Goal: Task Accomplishment & Management: Complete application form

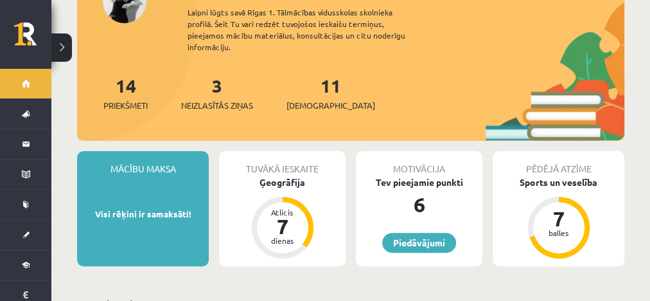
scroll to position [103, 0]
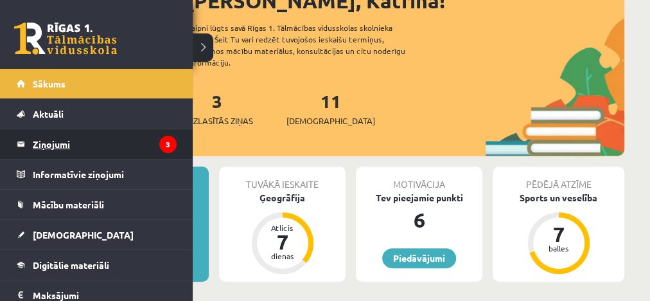
click at [95, 141] on legend "Ziņojumi 3" at bounding box center [105, 144] width 144 height 30
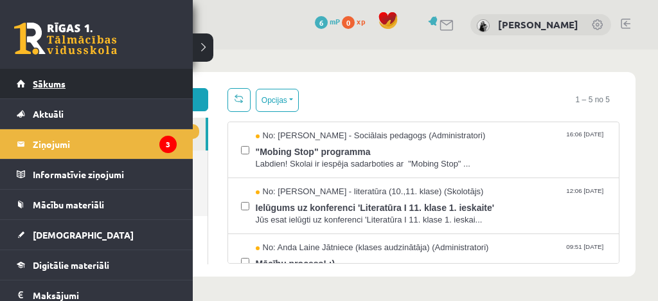
click at [45, 87] on span "Sākums" at bounding box center [49, 84] width 33 height 12
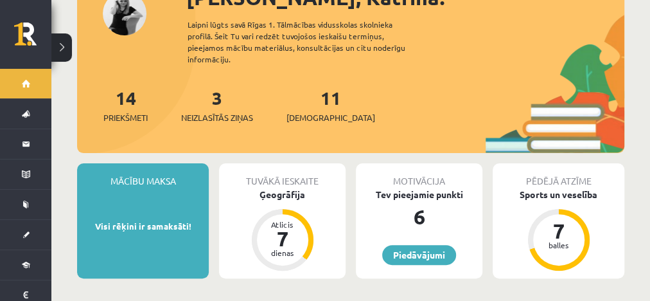
scroll to position [154, 0]
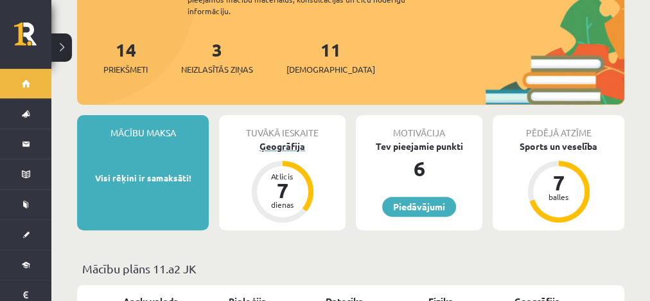
click at [293, 139] on div "Ģeogrāfija" at bounding box center [282, 145] width 127 height 13
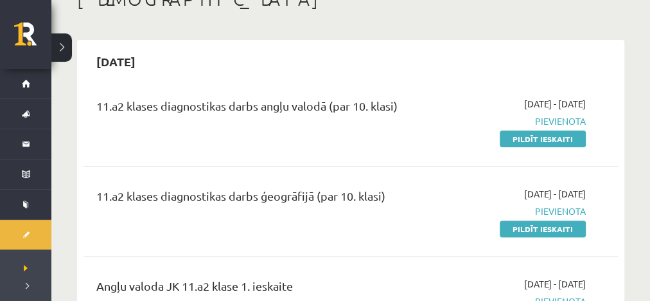
scroll to position [103, 0]
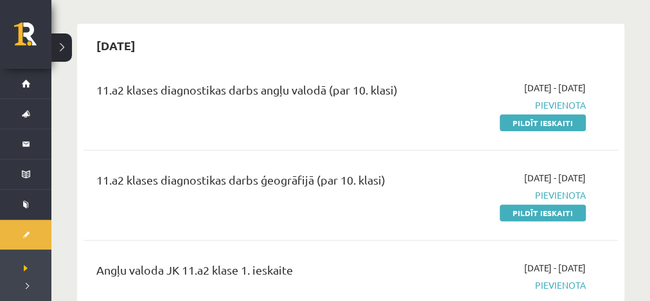
drag, startPoint x: 454, startPoint y: 175, endPoint x: 441, endPoint y: 177, distance: 13.1
click at [447, 178] on div "2025-09-01 - 2025-09-15 Pievienota Pildīt ieskaiti" at bounding box center [511, 195] width 170 height 48
drag, startPoint x: 517, startPoint y: 125, endPoint x: 379, endPoint y: 59, distance: 152.3
click at [517, 125] on link "Pildīt ieskaiti" at bounding box center [543, 122] width 86 height 17
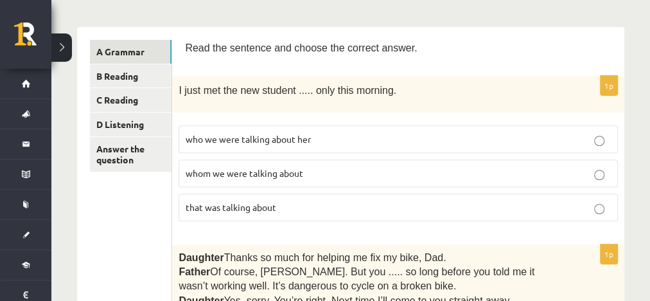
scroll to position [206, 0]
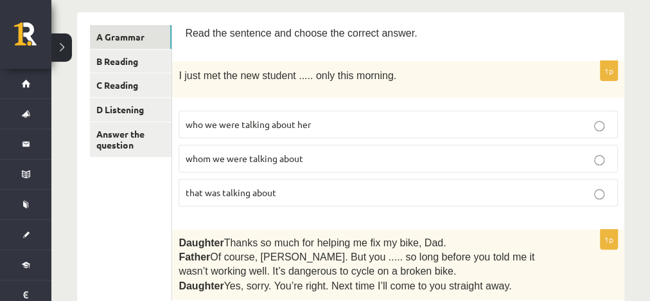
click at [254, 157] on span "whom we were talking about" at bounding box center [245, 158] width 118 height 12
click at [606, 190] on p "that was talking about" at bounding box center [398, 192] width 425 height 13
click at [555, 152] on p "whom we were talking about" at bounding box center [398, 158] width 425 height 13
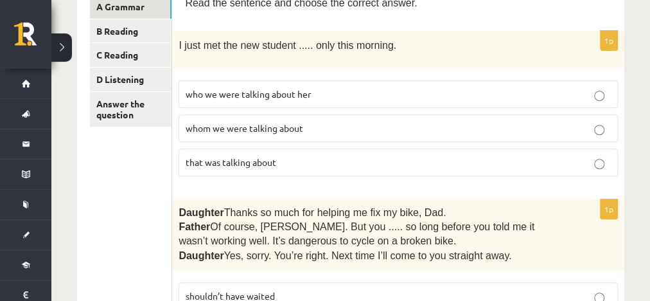
scroll to position [257, 0]
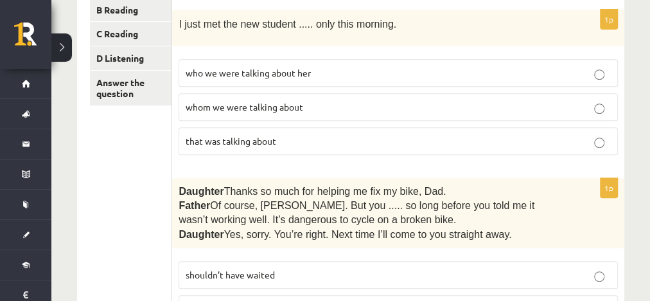
click at [296, 147] on label "that was talking about" at bounding box center [399, 141] width 440 height 28
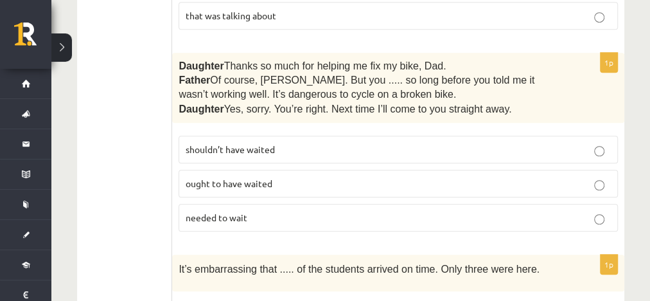
scroll to position [360, 0]
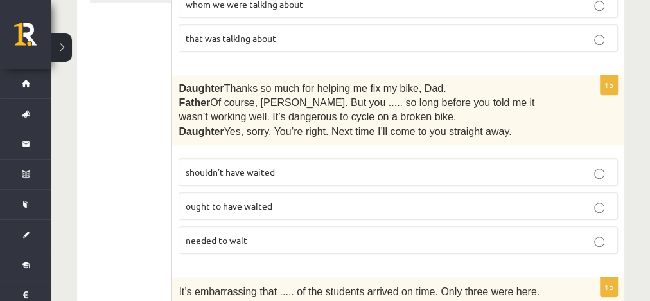
click at [288, 175] on label "shouldn’t have waited" at bounding box center [399, 172] width 440 height 28
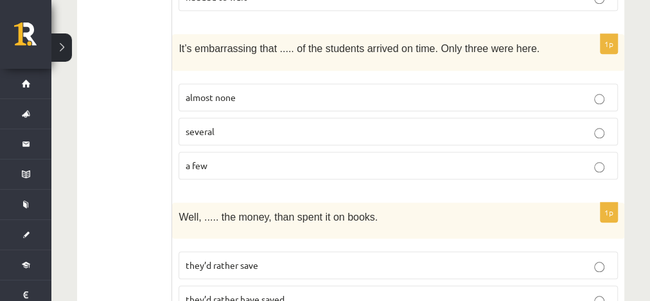
scroll to position [617, 0]
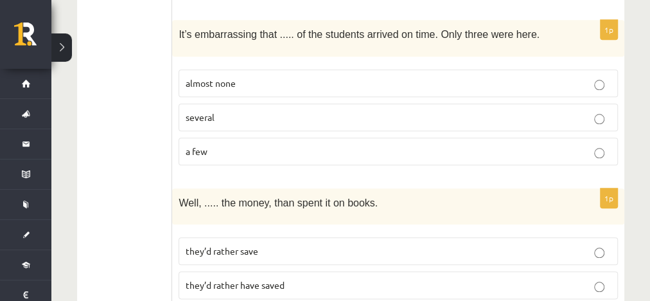
click at [281, 76] on p "almost none" at bounding box center [398, 82] width 425 height 13
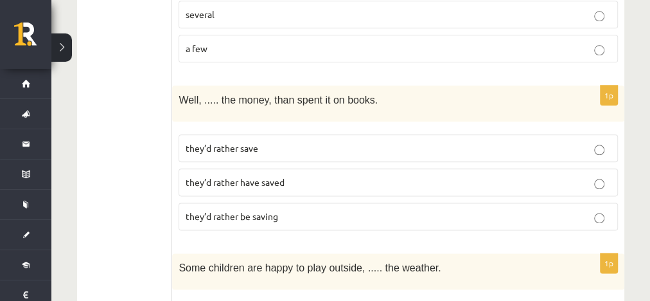
scroll to position [771, 0]
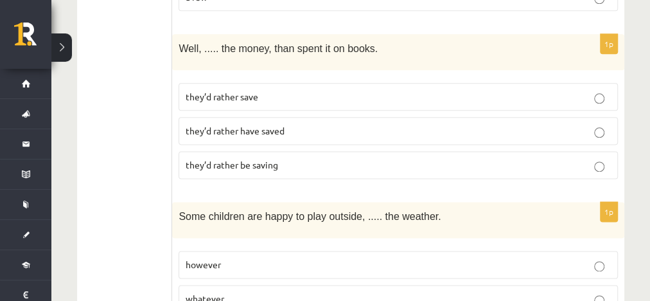
click at [249, 159] on span "they’d rather be saving" at bounding box center [232, 165] width 93 height 12
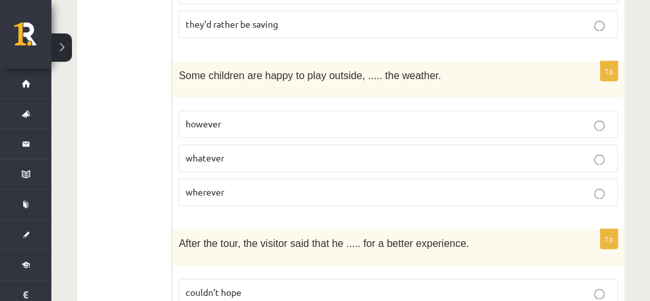
scroll to position [925, 0]
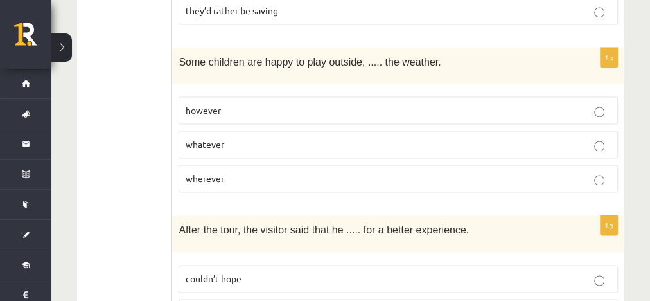
click at [259, 138] on p "whatever" at bounding box center [398, 144] width 425 height 13
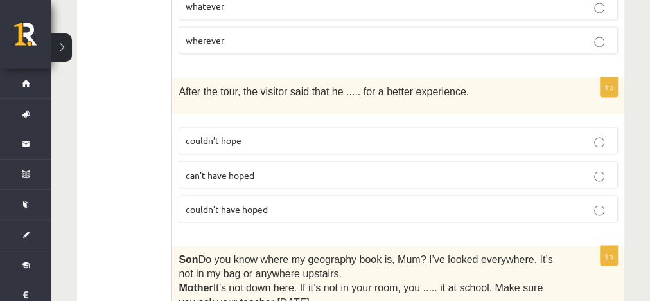
scroll to position [1080, 0]
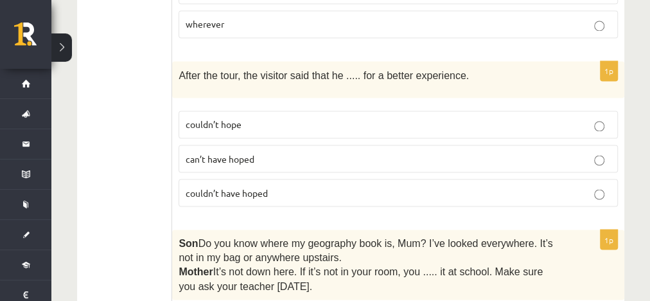
click at [277, 118] on p "couldn’t hope" at bounding box center [398, 124] width 425 height 13
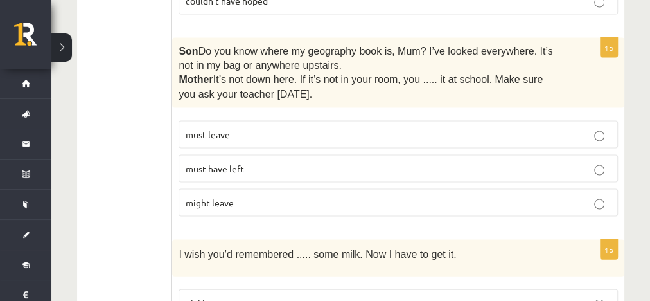
scroll to position [1285, 0]
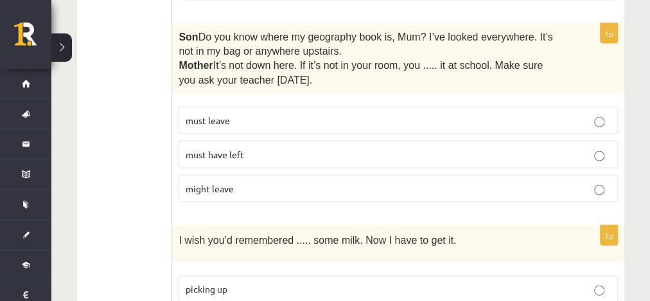
click at [274, 148] on p "must have left" at bounding box center [398, 154] width 425 height 13
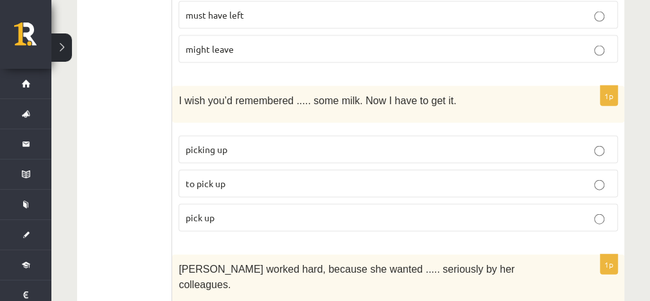
scroll to position [1439, 0]
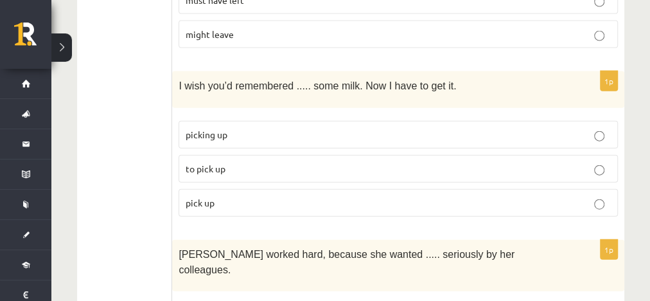
click at [302, 128] on p "picking up" at bounding box center [398, 134] width 425 height 13
click at [254, 189] on label "pick up" at bounding box center [399, 203] width 440 height 28
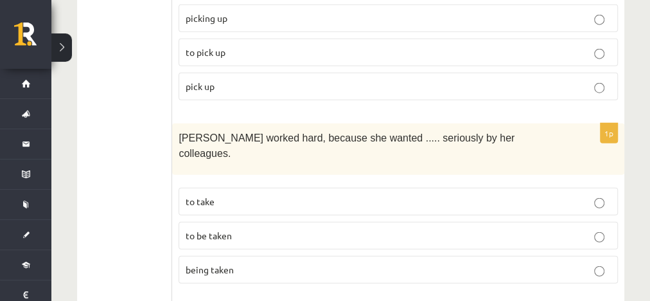
scroll to position [1594, 0]
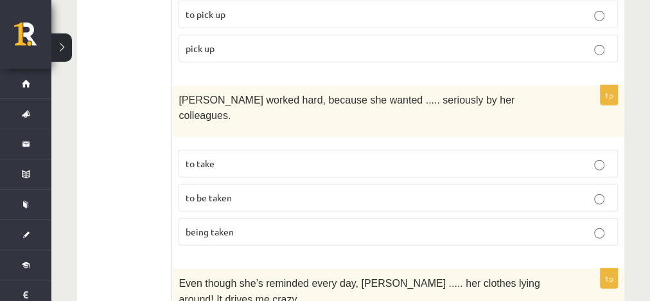
click at [289, 191] on p "to be taken" at bounding box center [398, 197] width 425 height 13
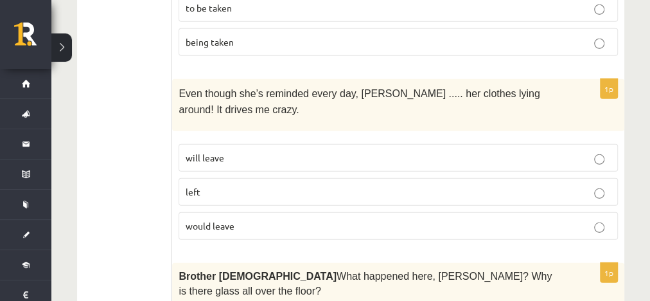
scroll to position [1799, 0]
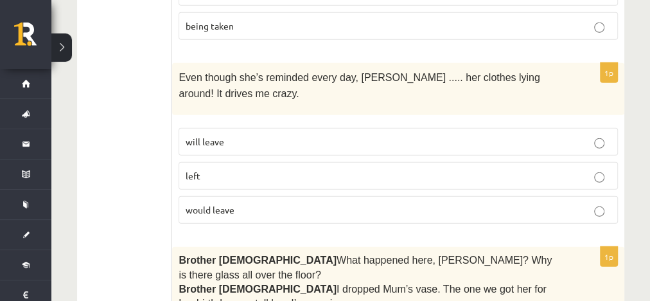
click at [325, 169] on p "left" at bounding box center [398, 175] width 425 height 13
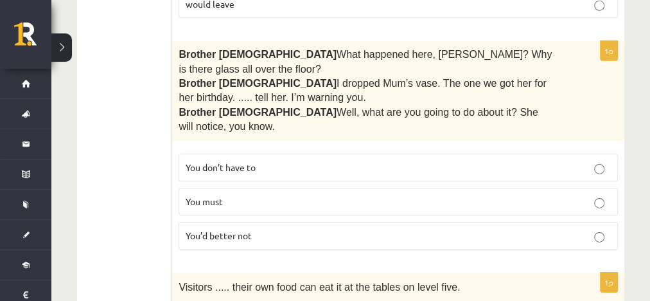
scroll to position [1954, 0]
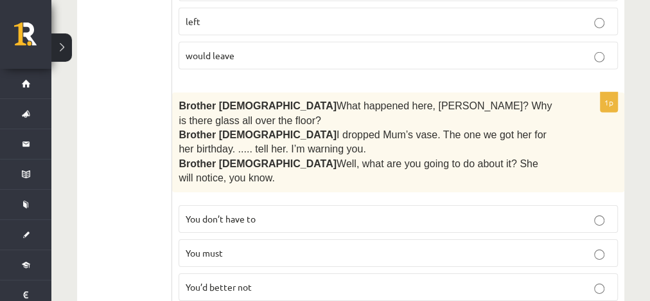
click at [254, 280] on p "You’d better not" at bounding box center [398, 286] width 425 height 13
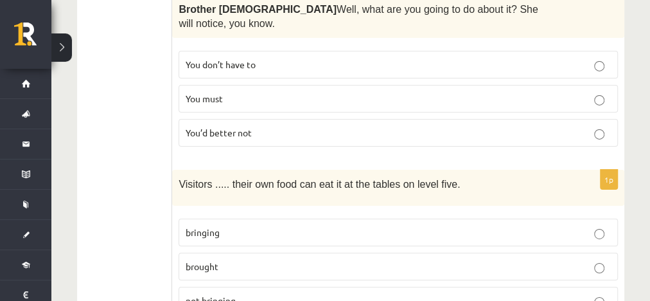
scroll to position [2159, 0]
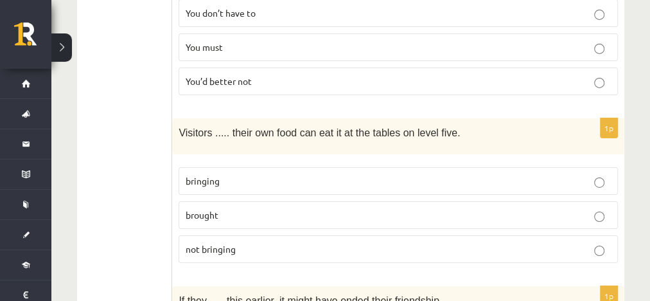
click at [259, 174] on p "bringing" at bounding box center [398, 180] width 425 height 13
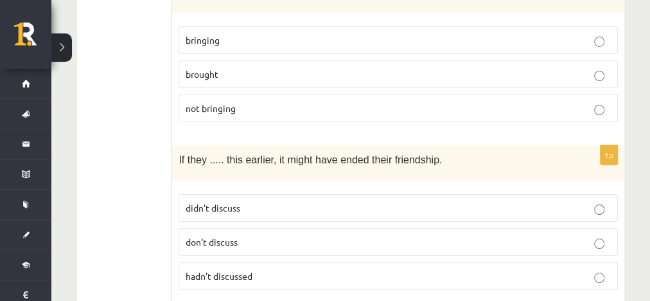
scroll to position [2313, 0]
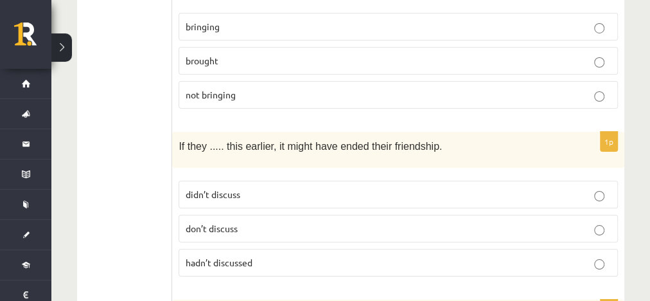
click at [319, 188] on p "didn’t discuss" at bounding box center [398, 194] width 425 height 13
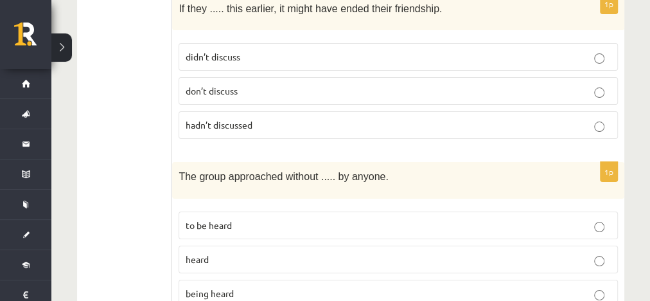
scroll to position [2468, 0]
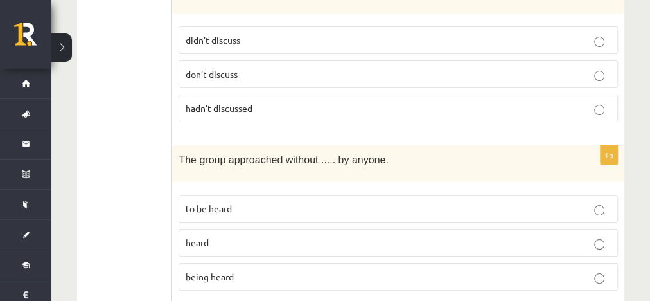
click at [247, 270] on p "being heard" at bounding box center [398, 276] width 425 height 13
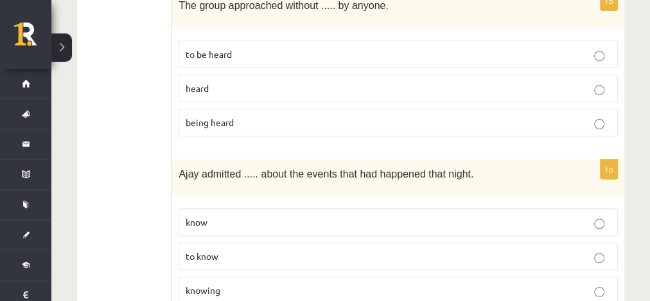
scroll to position [2673, 0]
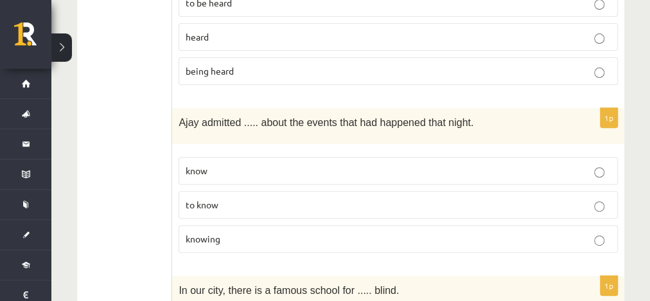
click at [230, 198] on p "to know" at bounding box center [398, 204] width 425 height 13
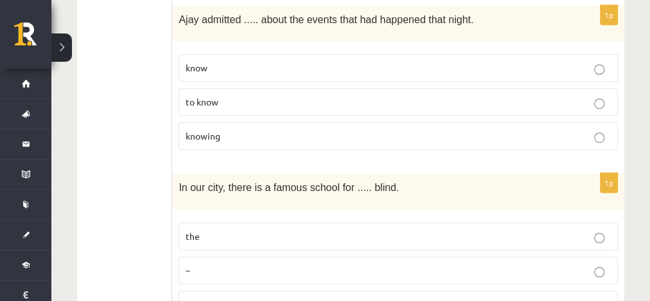
scroll to position [2828, 0]
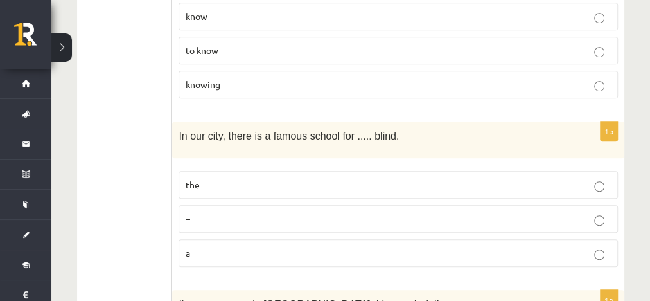
click at [228, 246] on p "a" at bounding box center [398, 252] width 425 height 13
click at [266, 178] on p "the" at bounding box center [398, 184] width 425 height 13
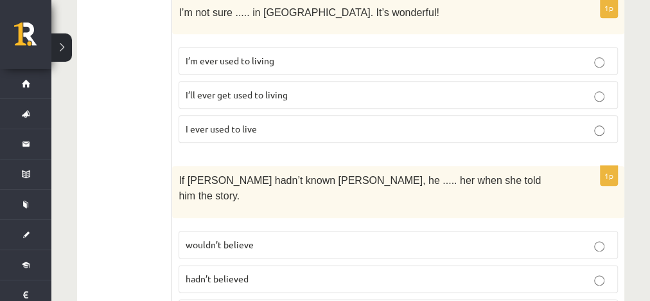
scroll to position [3136, 0]
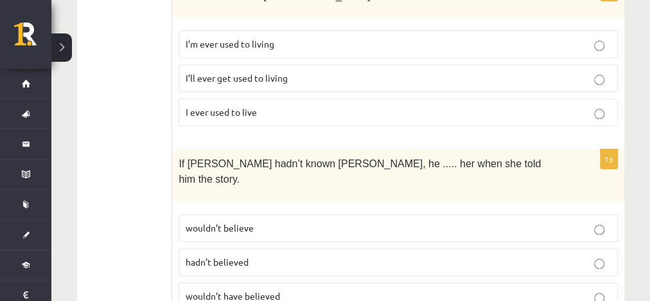
click at [279, 290] on span "wouldn’t have believed" at bounding box center [233, 296] width 94 height 12
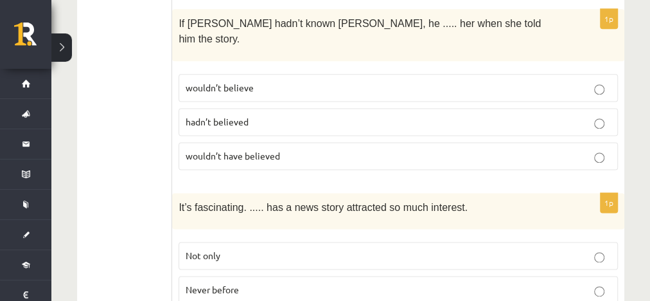
scroll to position [3290, 0]
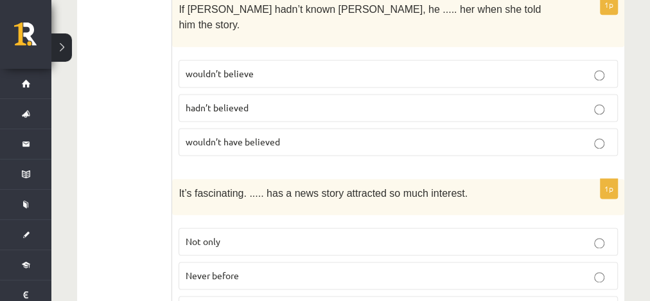
click at [292, 269] on p "Never before" at bounding box center [398, 275] width 425 height 13
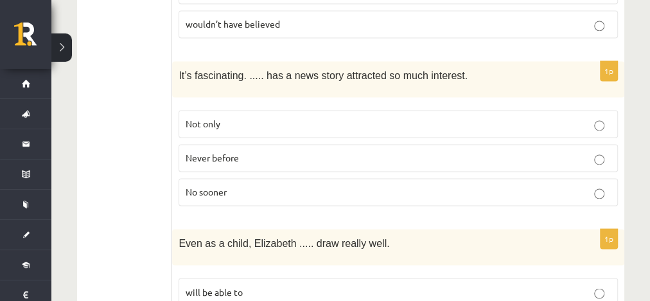
scroll to position [3415, 0]
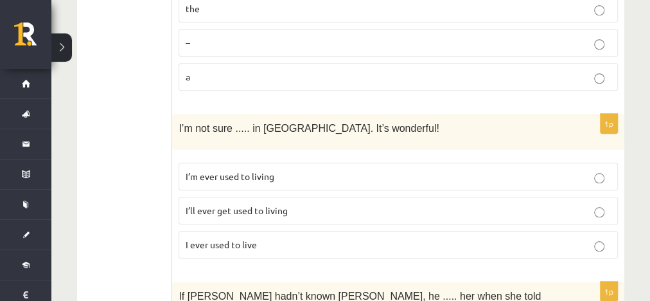
scroll to position [2952, 0]
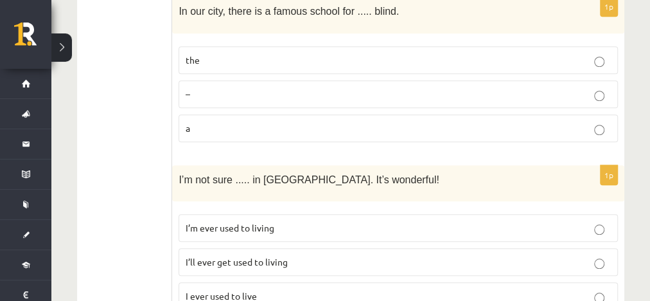
click at [281, 289] on p "I ever used to live" at bounding box center [398, 295] width 425 height 13
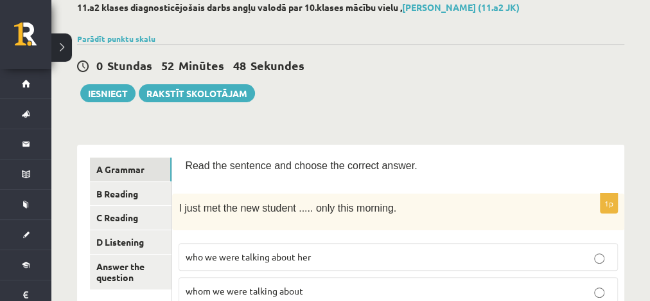
scroll to position [125, 0]
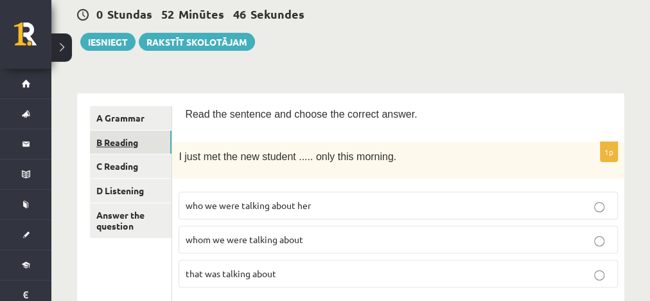
click at [153, 145] on link "B Reading" at bounding box center [131, 142] width 82 height 24
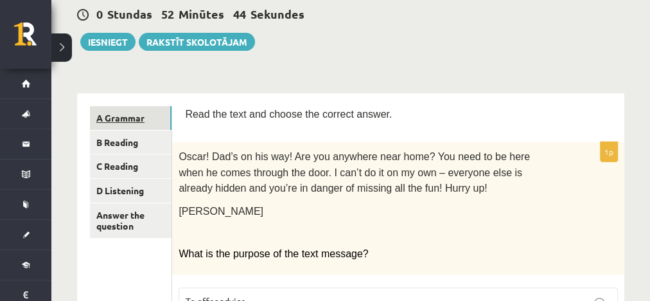
click at [138, 123] on link "A Grammar" at bounding box center [131, 118] width 82 height 24
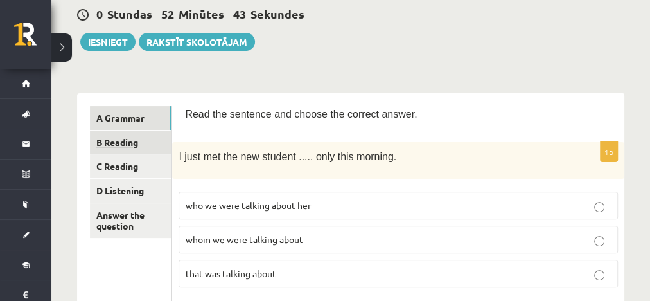
click at [129, 138] on link "B Reading" at bounding box center [131, 142] width 82 height 24
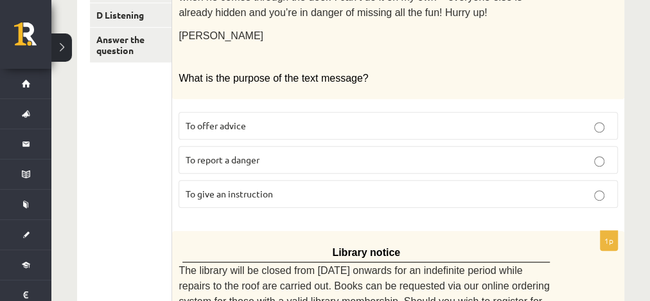
scroll to position [279, 0]
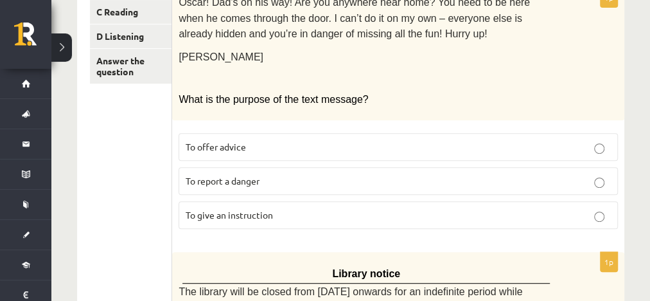
click at [290, 140] on p "To offer advice" at bounding box center [398, 146] width 425 height 13
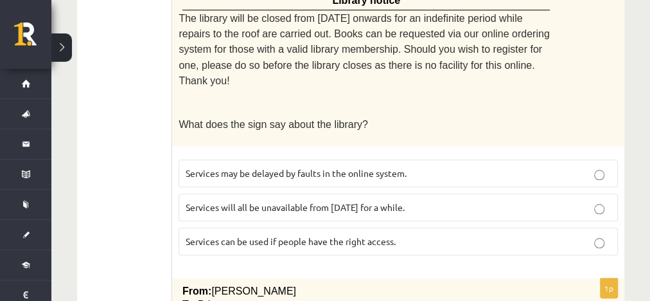
scroll to position [536, 0]
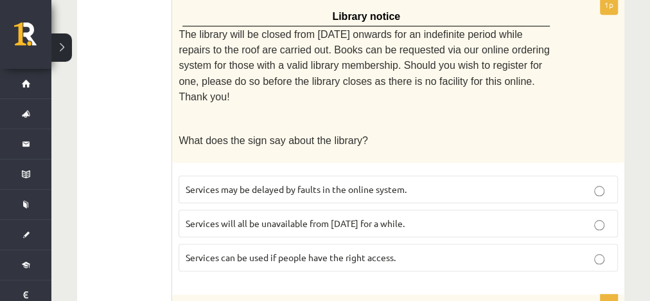
click at [281, 251] on span "Services can be used if people have the right access." at bounding box center [291, 257] width 210 height 12
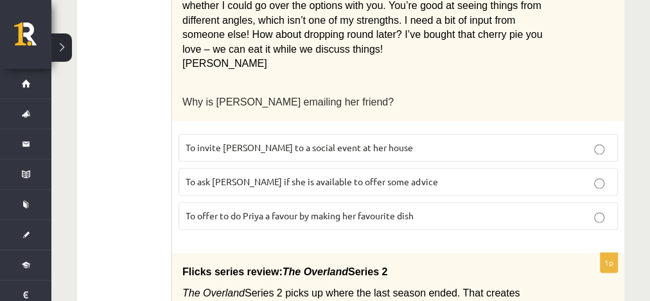
scroll to position [896, 0]
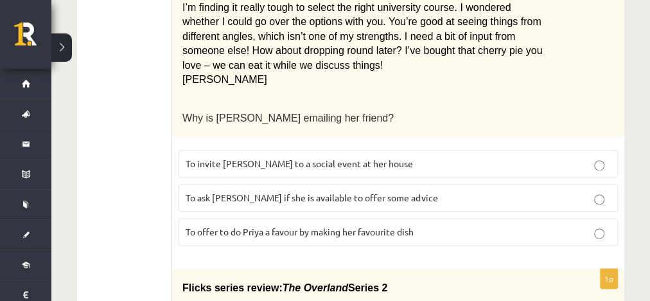
click at [301, 191] on span "To ask Priya if she is available to offer some advice" at bounding box center [312, 197] width 252 height 12
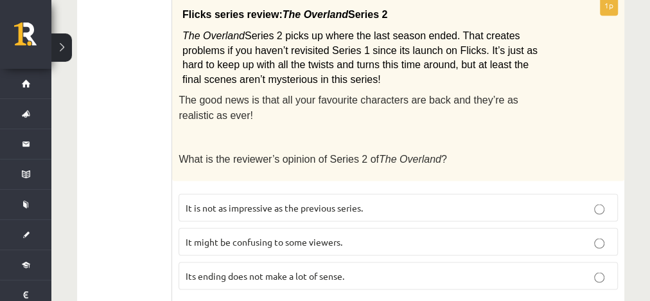
scroll to position [1153, 0]
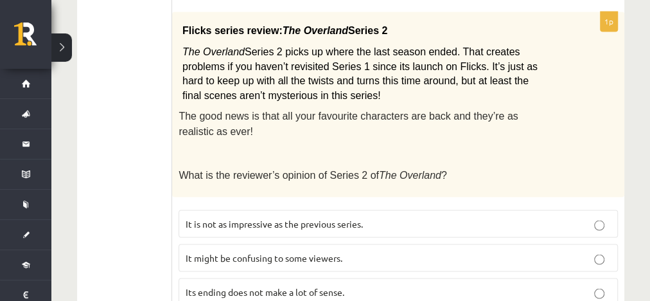
click at [408, 217] on p "It is not as impressive as the previous series." at bounding box center [398, 223] width 425 height 13
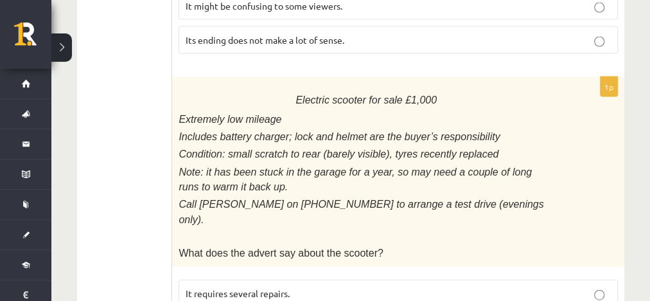
scroll to position [1456, 0]
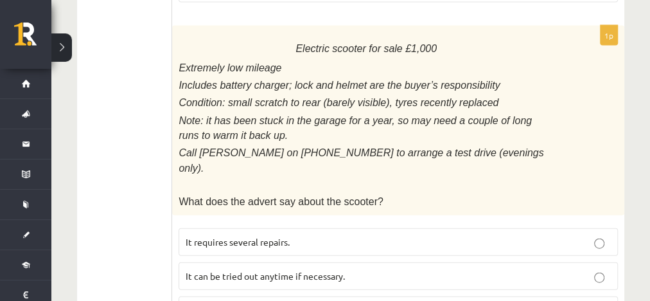
click at [404, 228] on label "It requires several repairs." at bounding box center [399, 242] width 440 height 28
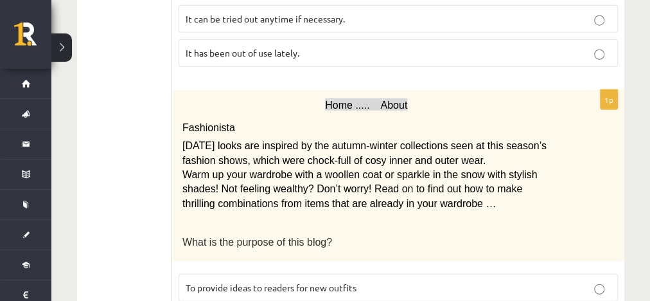
scroll to position [1764, 0]
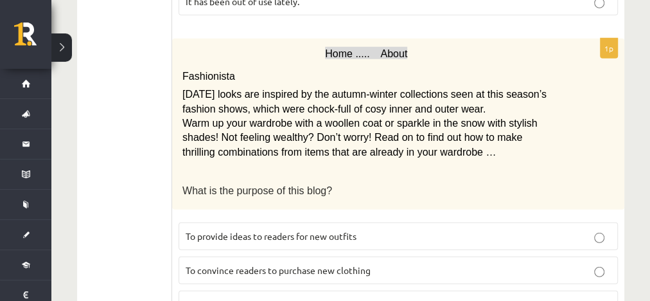
click at [320, 222] on label "To provide ideas to readers for new outfits" at bounding box center [399, 236] width 440 height 28
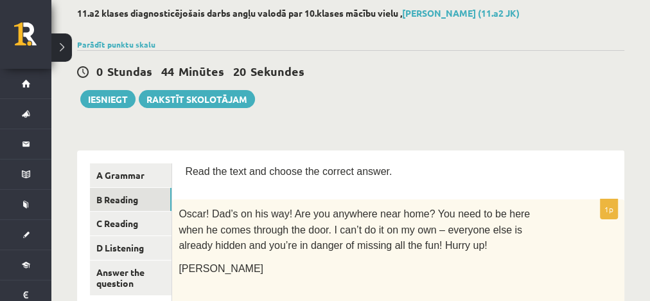
scroll to position [170, 0]
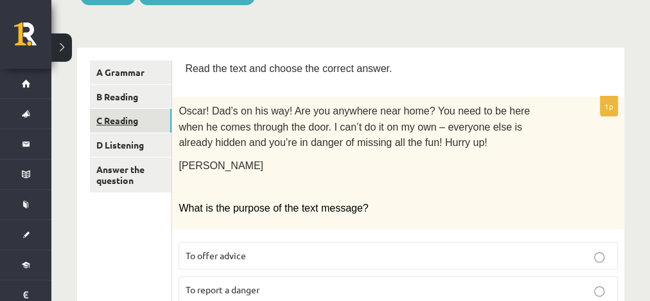
click at [139, 120] on link "C Reading" at bounding box center [131, 121] width 82 height 24
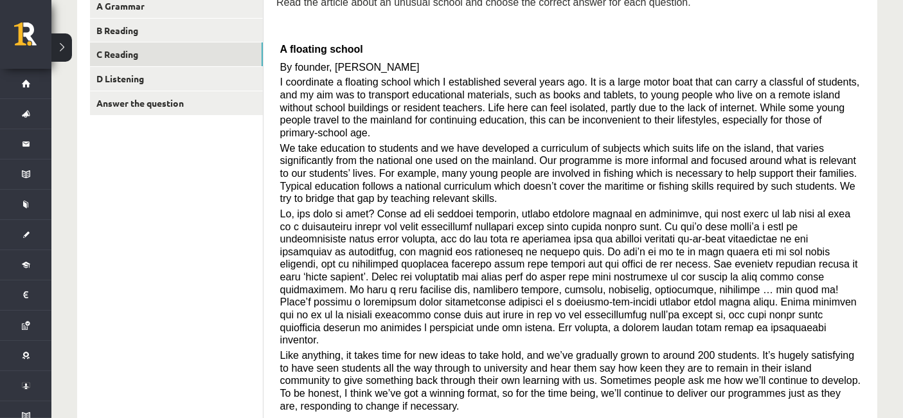
scroll to position [214, 0]
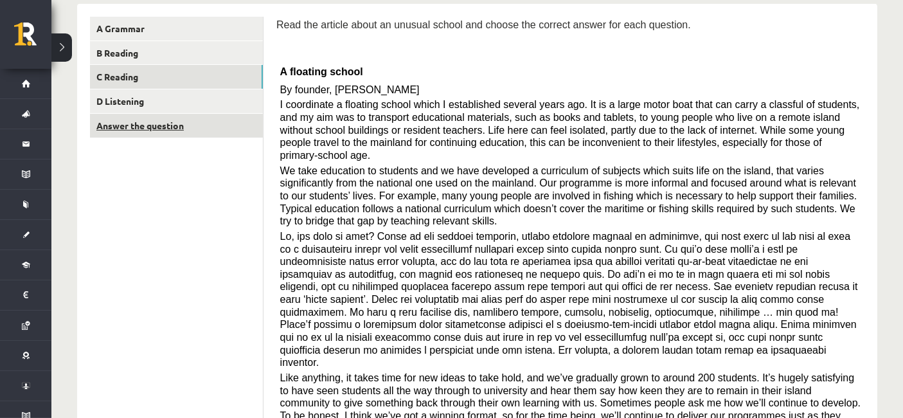
click at [224, 116] on link "Answer the question" at bounding box center [176, 126] width 173 height 24
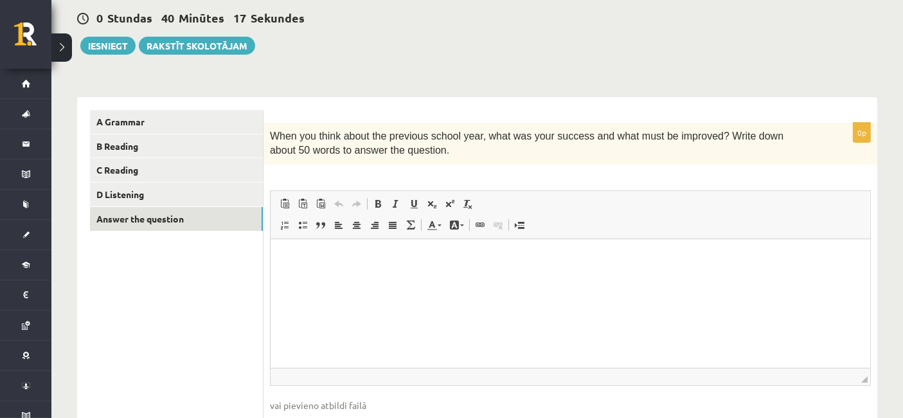
scroll to position [141, 0]
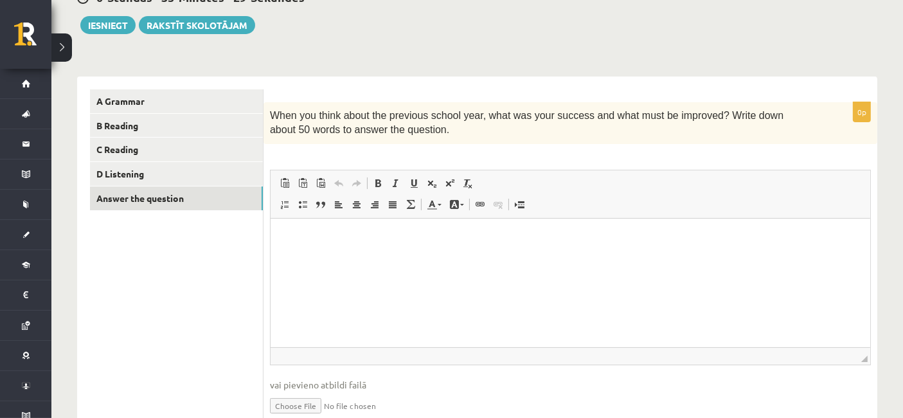
click at [635, 257] on html at bounding box center [570, 237] width 600 height 39
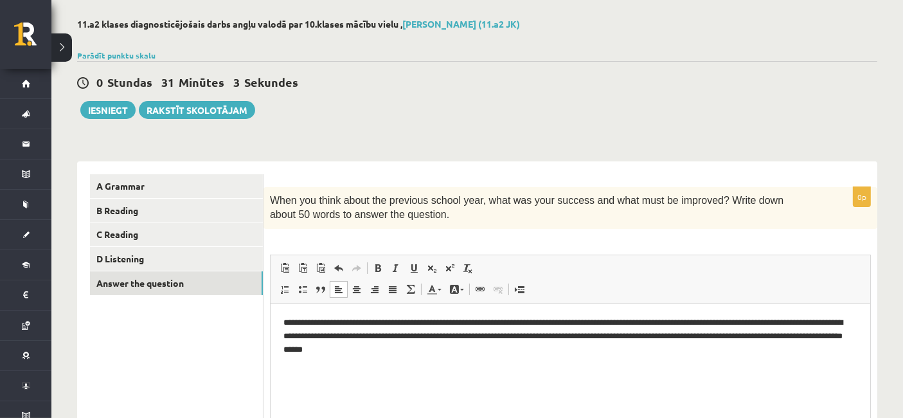
scroll to position [55, 0]
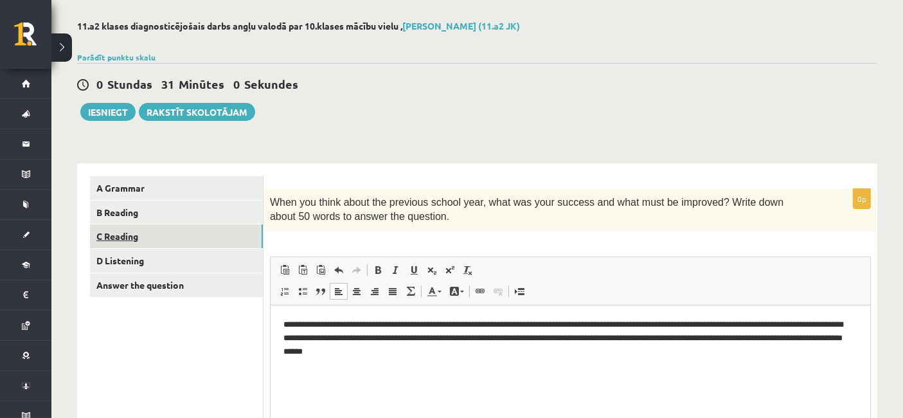
click at [168, 243] on link "C Reading" at bounding box center [176, 236] width 173 height 24
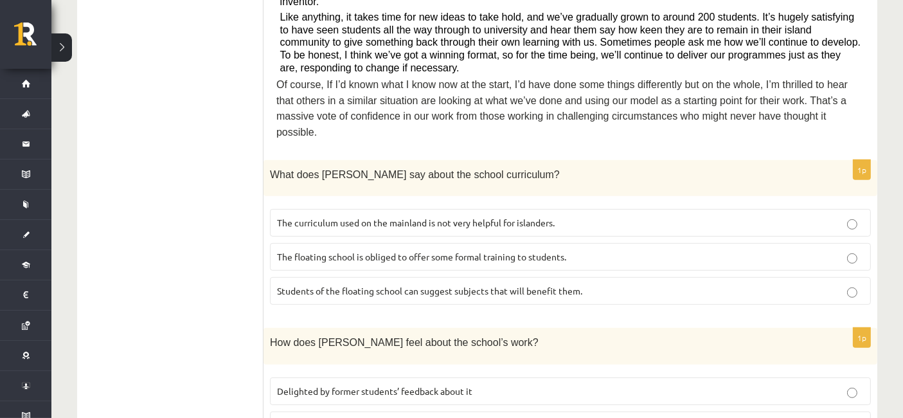
scroll to position [554, 0]
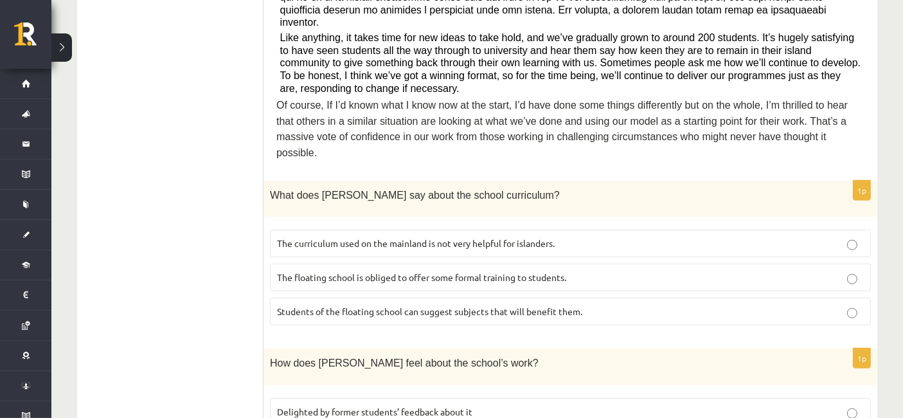
click at [416, 263] on label "The floating school is obliged to offer some formal training to students." at bounding box center [570, 277] width 601 height 28
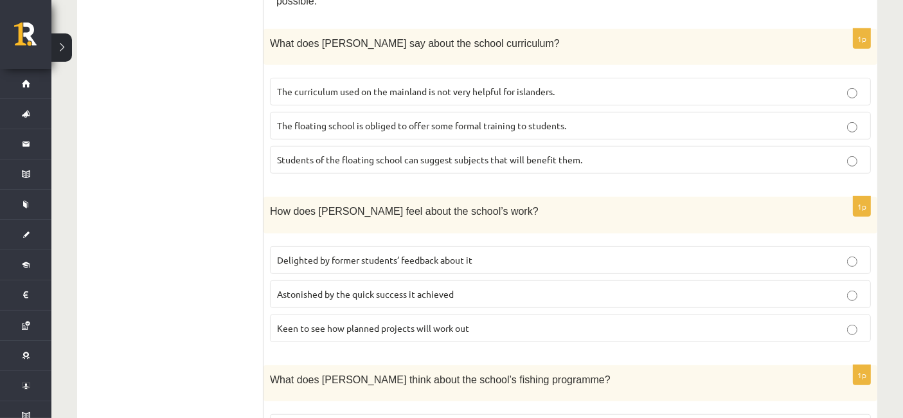
scroll to position [769, 0]
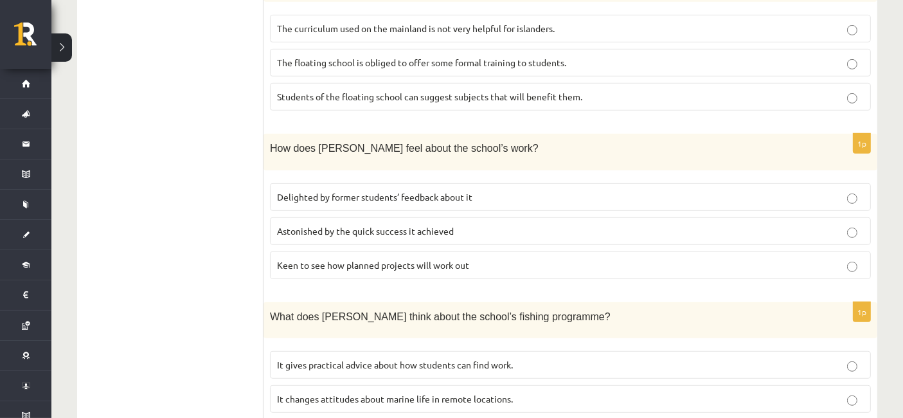
click at [423, 225] on span "Astonished by the quick success it achieved" at bounding box center [365, 231] width 177 height 12
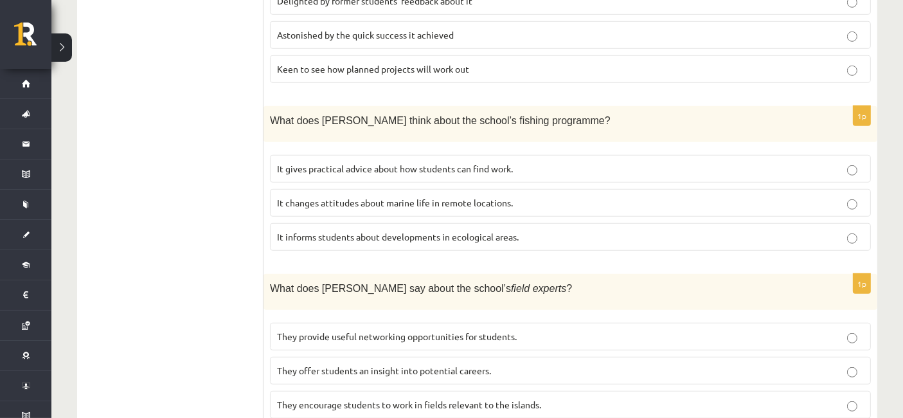
scroll to position [983, 0]
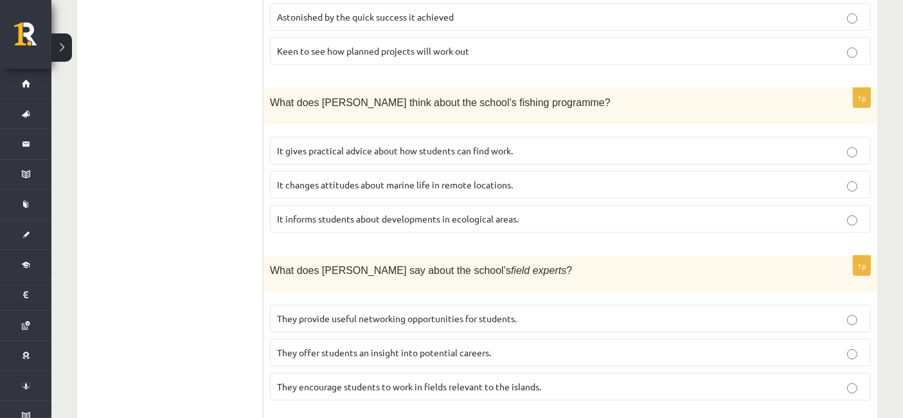
click at [325, 171] on label "It changes attitudes about marine life in remote locations." at bounding box center [570, 185] width 601 height 28
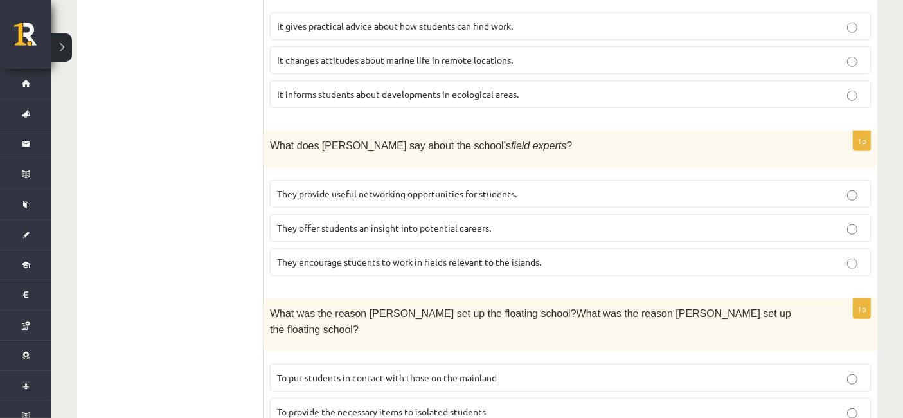
scroll to position [1125, 0]
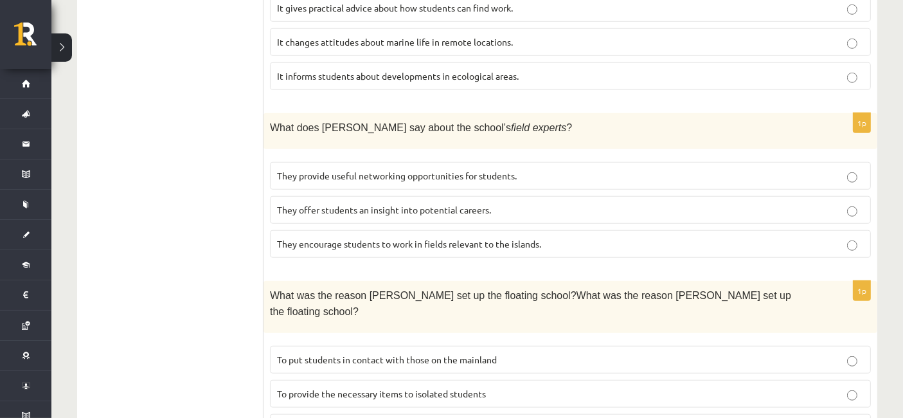
click at [506, 238] on span "They encourage students to work in fields relevant to the islands." at bounding box center [409, 244] width 264 height 12
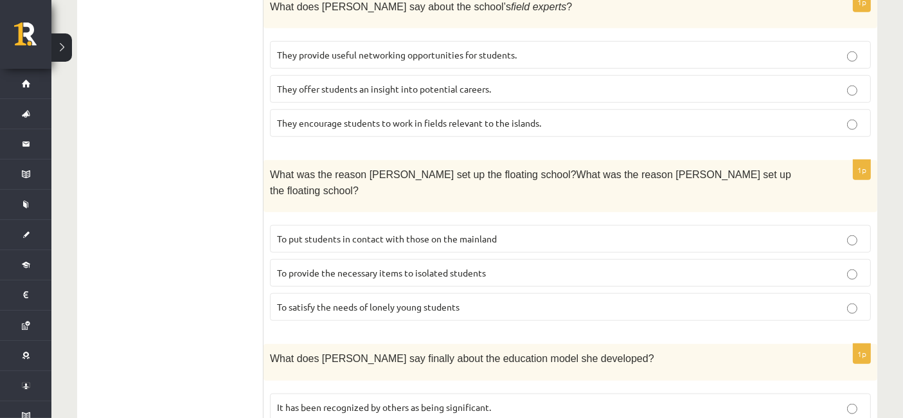
scroll to position [1269, 0]
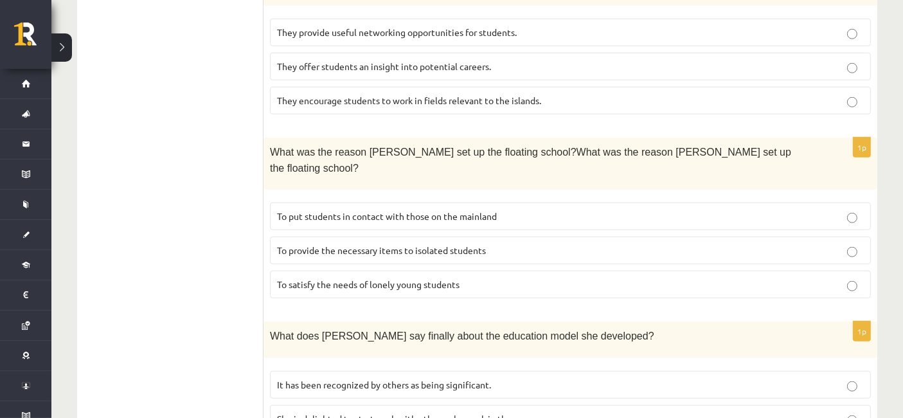
click at [303, 244] on span "To provide the necessary items to isolated students" at bounding box center [381, 250] width 209 height 12
click at [458, 300] on span "It has been recognized by others as being significant." at bounding box center [384, 385] width 214 height 12
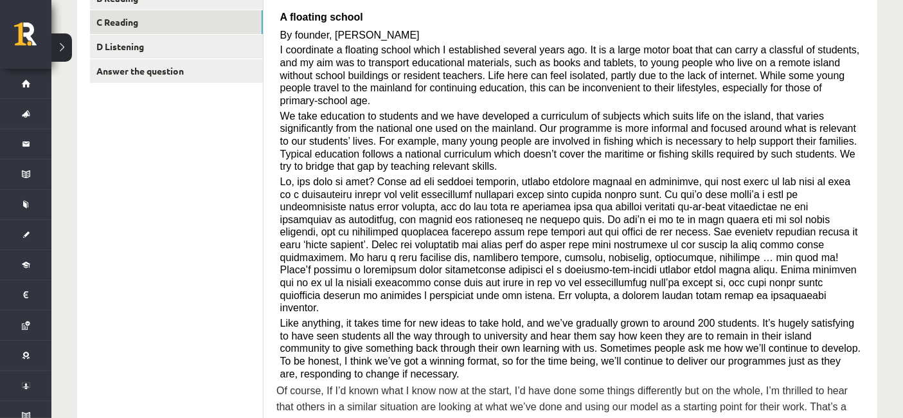
scroll to position [0, 0]
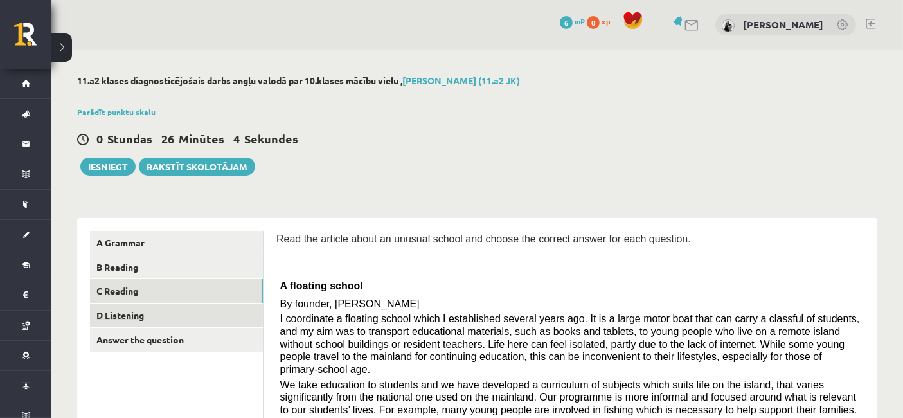
click at [219, 300] on link "D Listening" at bounding box center [176, 315] width 173 height 24
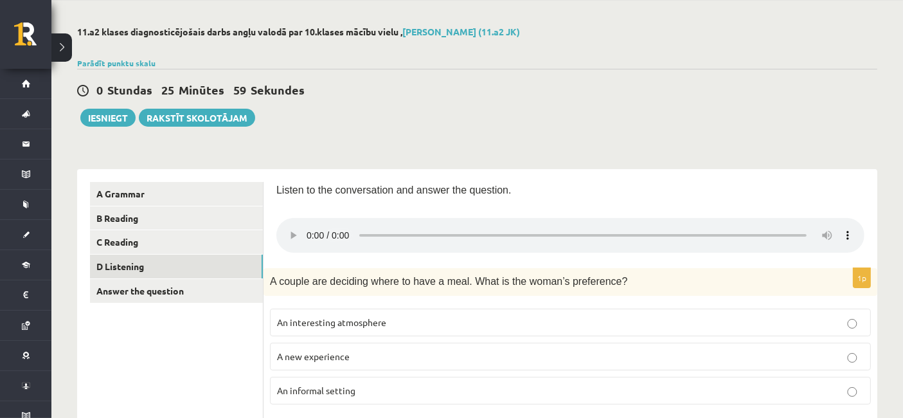
scroll to position [71, 0]
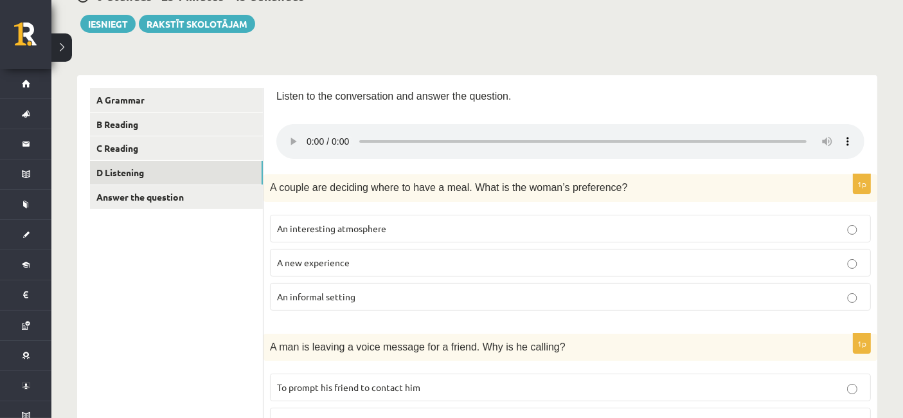
scroll to position [214, 0]
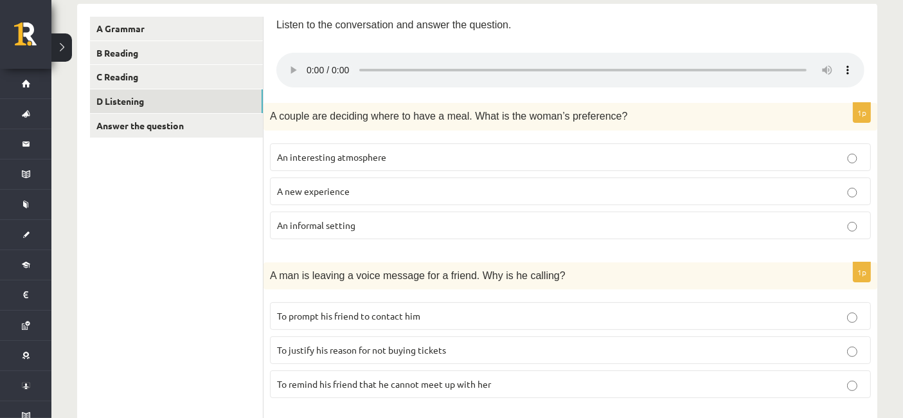
click at [583, 225] on p "An informal setting" at bounding box center [570, 224] width 587 height 13
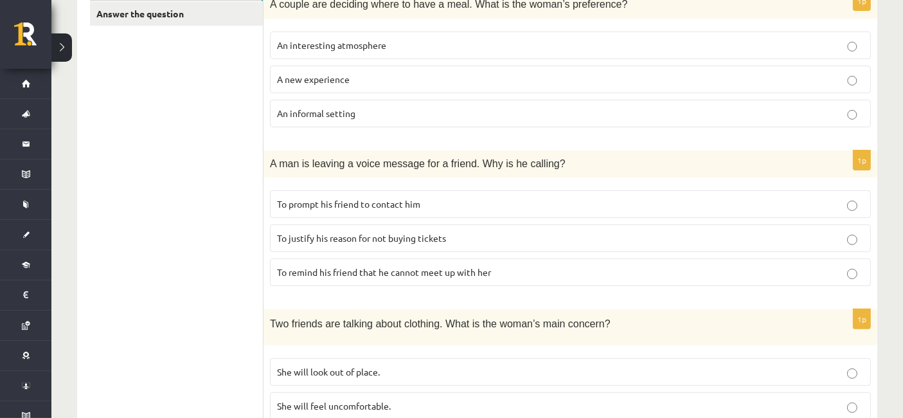
scroll to position [357, 0]
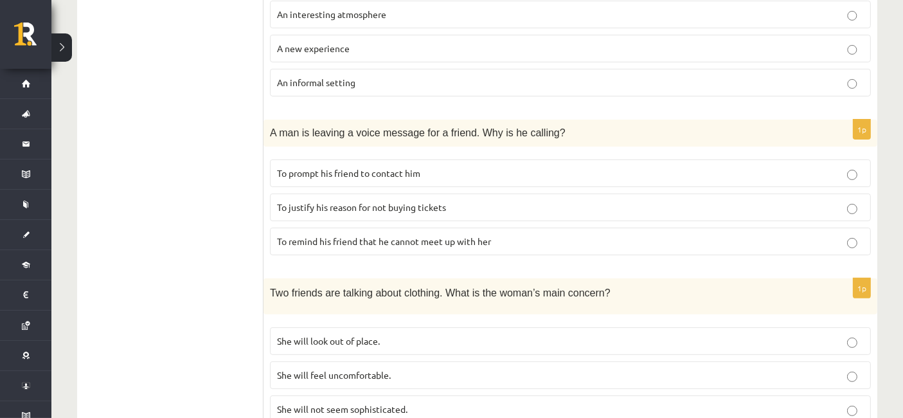
click at [427, 177] on p "To prompt his friend to contact him" at bounding box center [570, 172] width 587 height 13
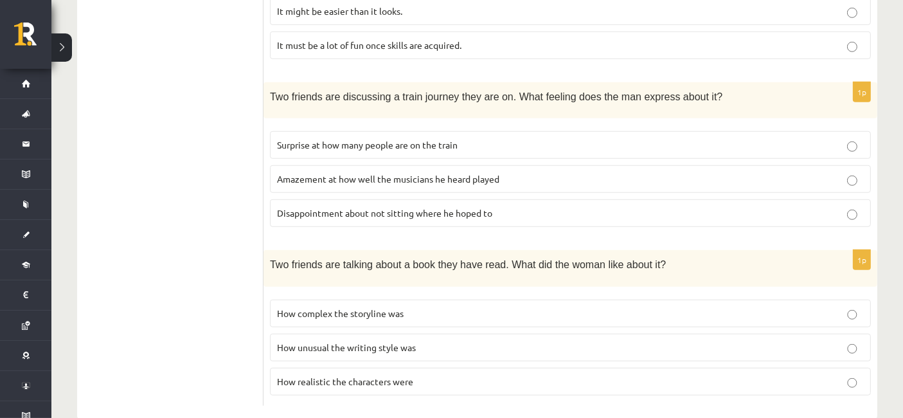
scroll to position [905, 0]
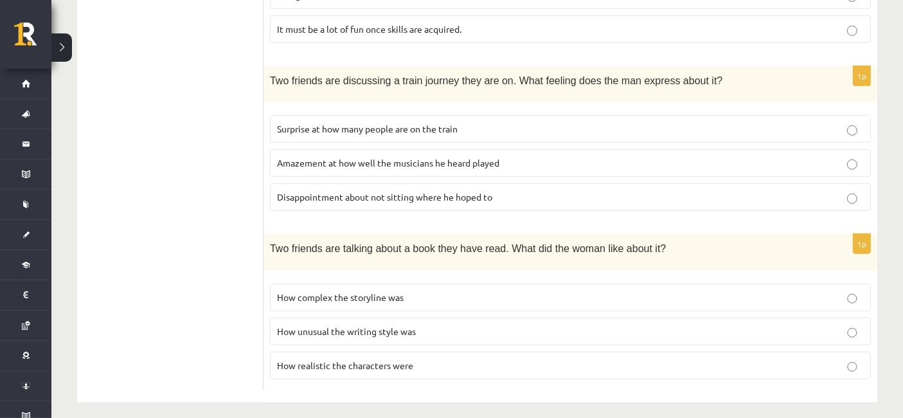
click at [435, 300] on p "How unusual the writing style was" at bounding box center [570, 331] width 587 height 13
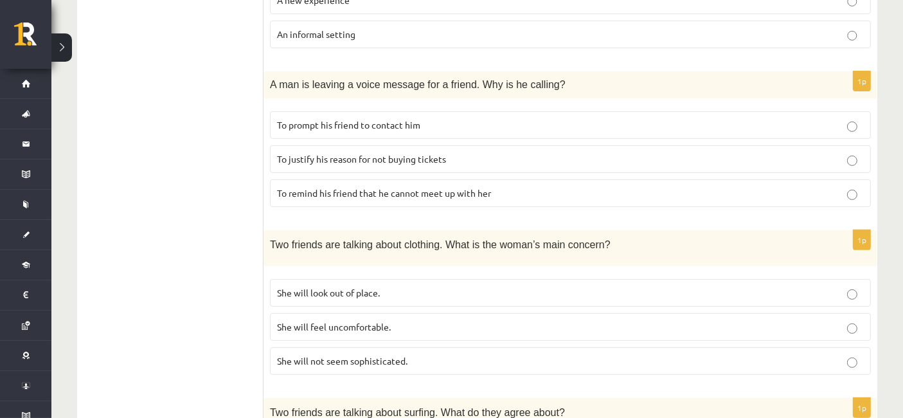
scroll to position [476, 0]
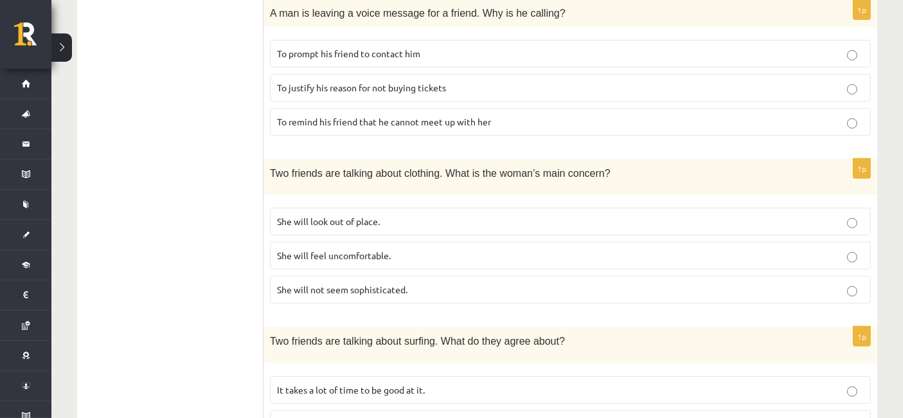
click at [446, 249] on p "She will feel uncomfortable." at bounding box center [570, 255] width 587 height 13
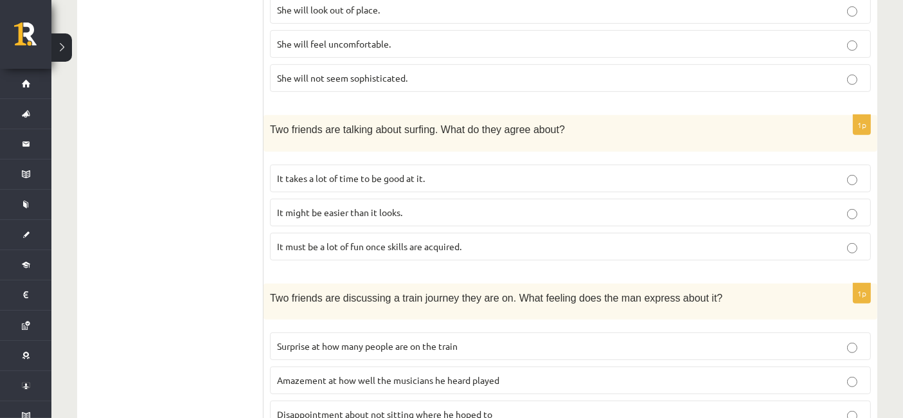
scroll to position [690, 0]
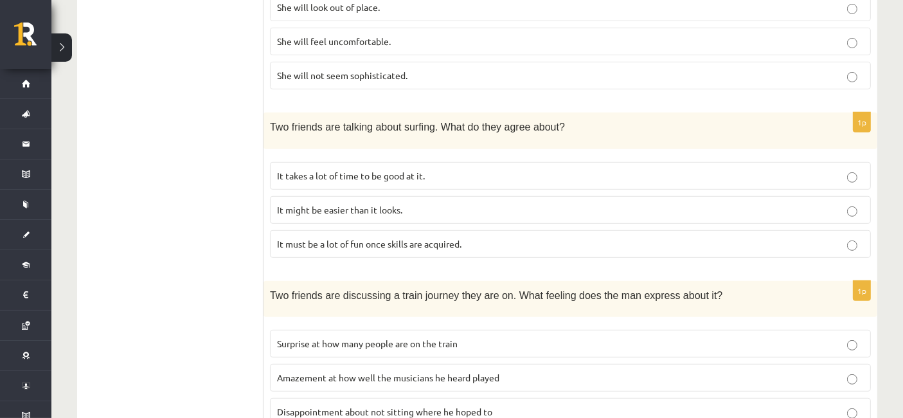
click at [358, 171] on span "It takes a lot of time to be good at it." at bounding box center [351, 176] width 148 height 12
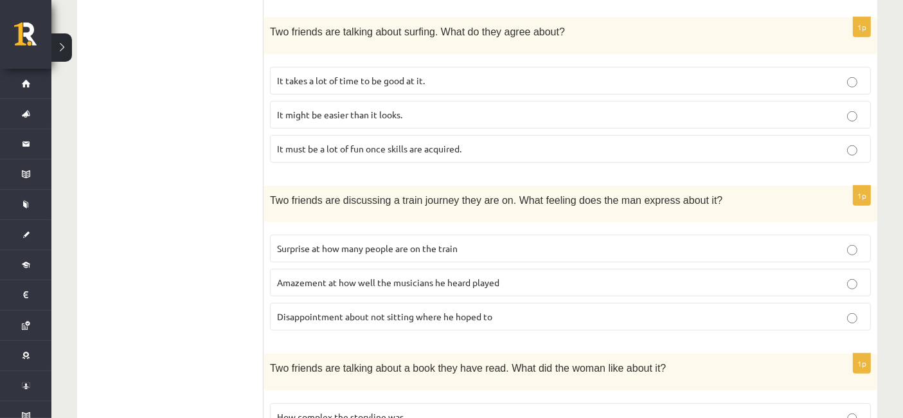
scroll to position [857, 0]
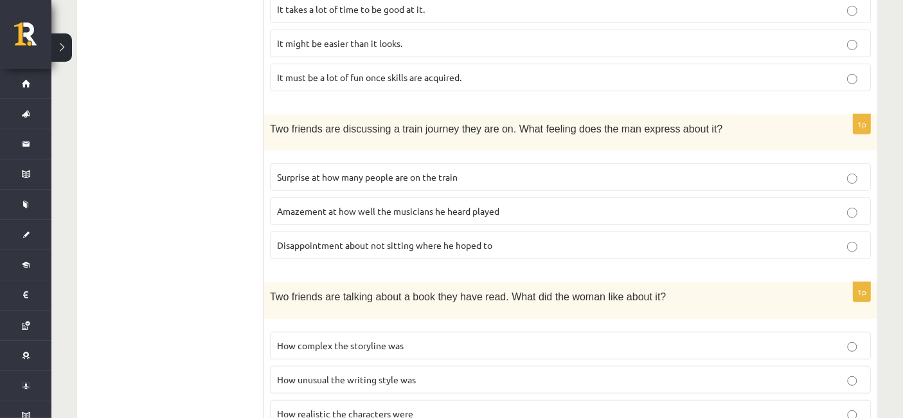
click at [404, 239] on span "Disappointment about not sitting where he hoped to" at bounding box center [384, 245] width 215 height 12
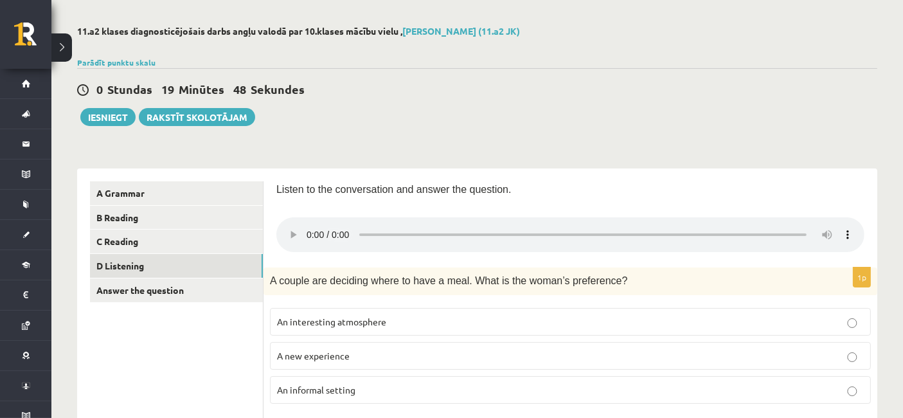
scroll to position [71, 0]
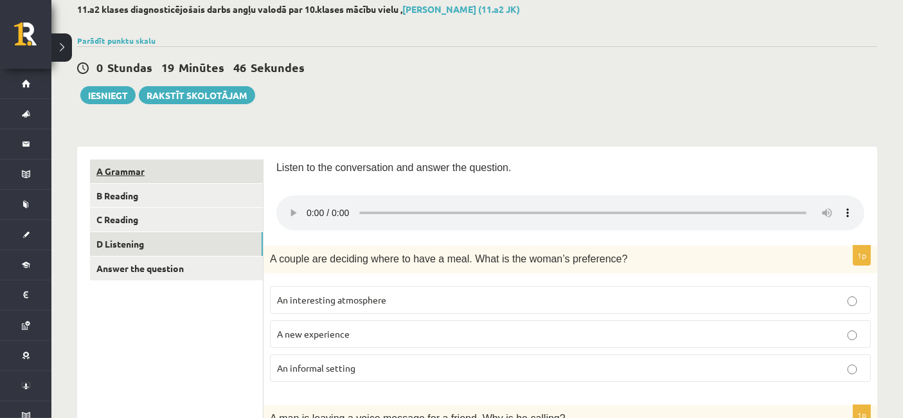
click at [200, 168] on link "A Grammar" at bounding box center [176, 171] width 173 height 24
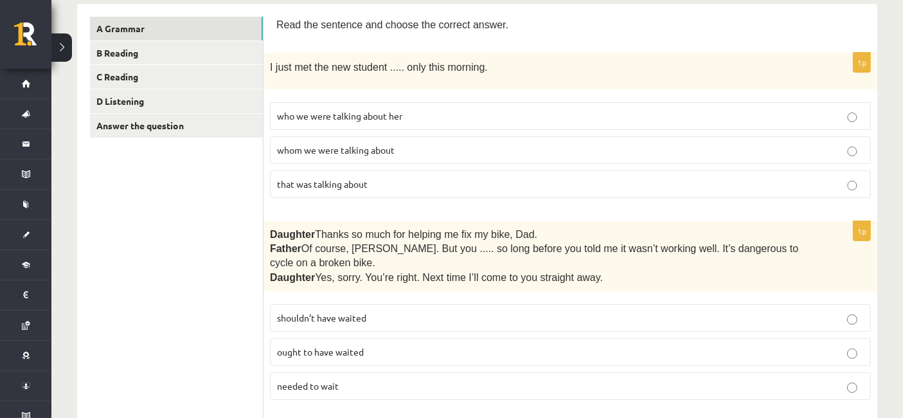
scroll to position [143, 0]
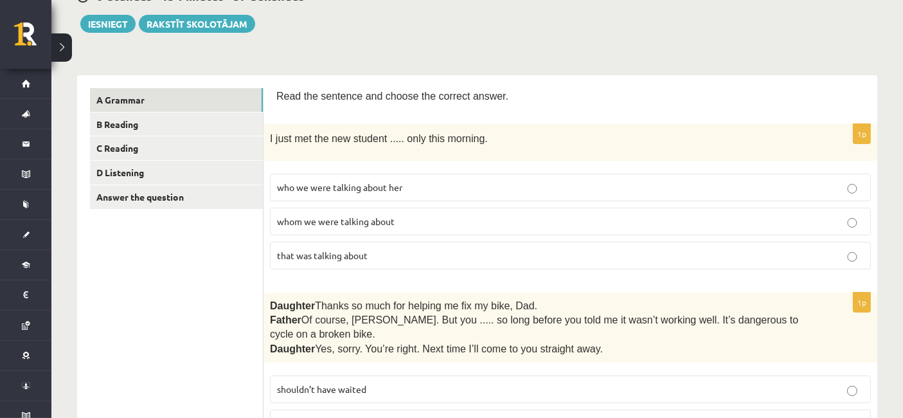
click at [516, 181] on p "who we were talking about her" at bounding box center [570, 187] width 587 height 13
click at [515, 249] on p "that was talking about" at bounding box center [570, 255] width 587 height 13
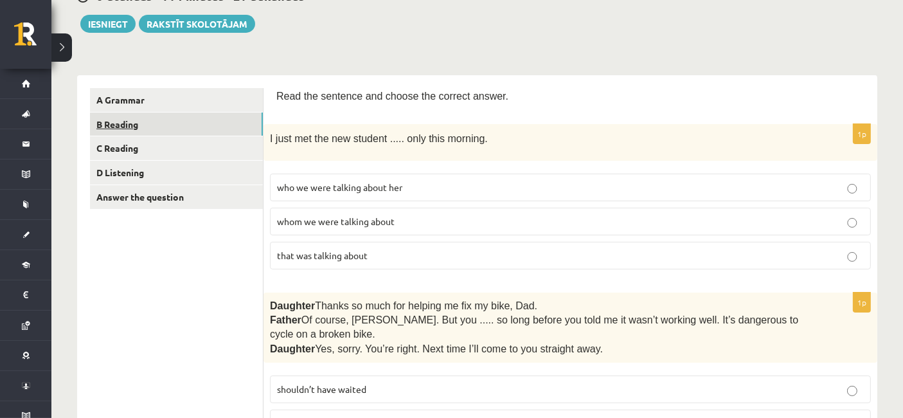
click at [179, 120] on link "B Reading" at bounding box center [176, 124] width 173 height 24
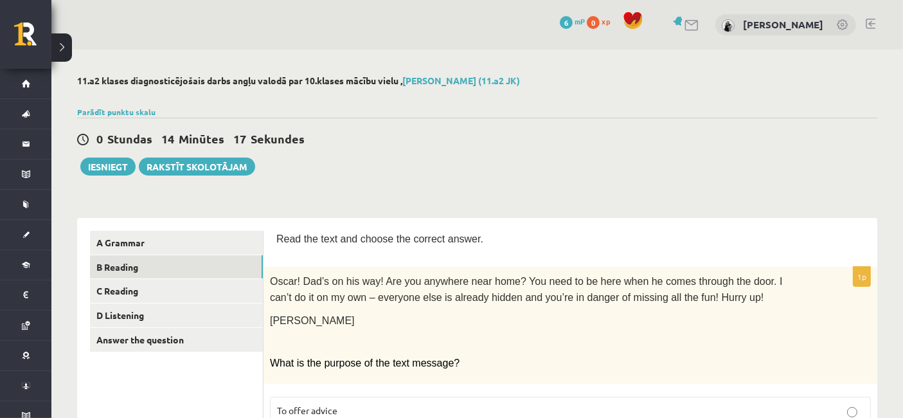
scroll to position [0, 0]
click at [206, 295] on link "C Reading" at bounding box center [176, 291] width 173 height 24
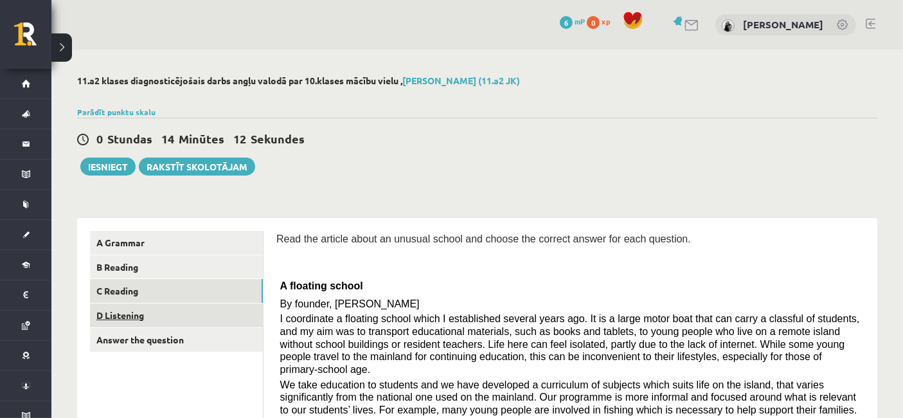
click at [213, 300] on link "D Listening" at bounding box center [176, 315] width 173 height 24
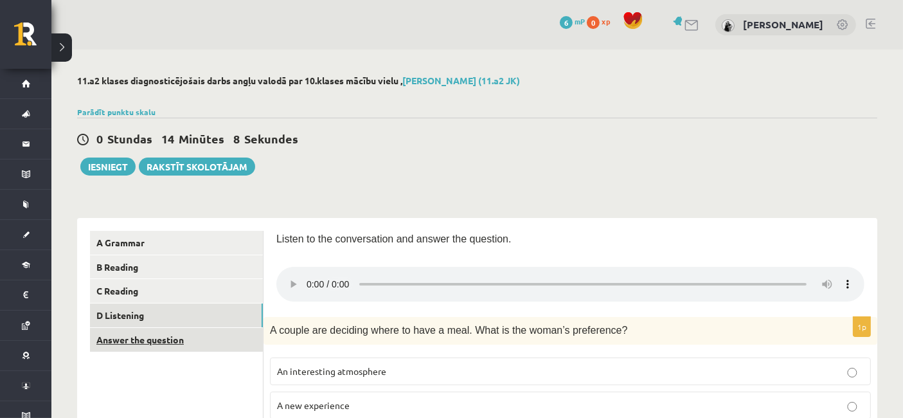
click at [227, 300] on link "Answer the question" at bounding box center [176, 340] width 173 height 24
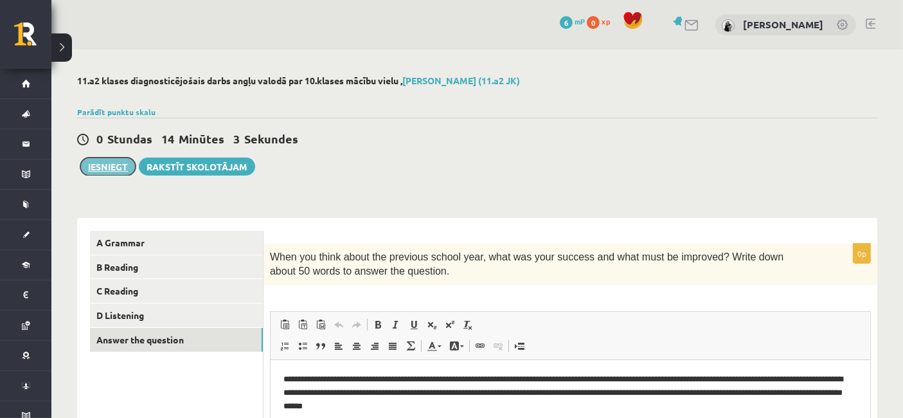
click at [101, 168] on button "Iesniegt" at bounding box center [107, 166] width 55 height 18
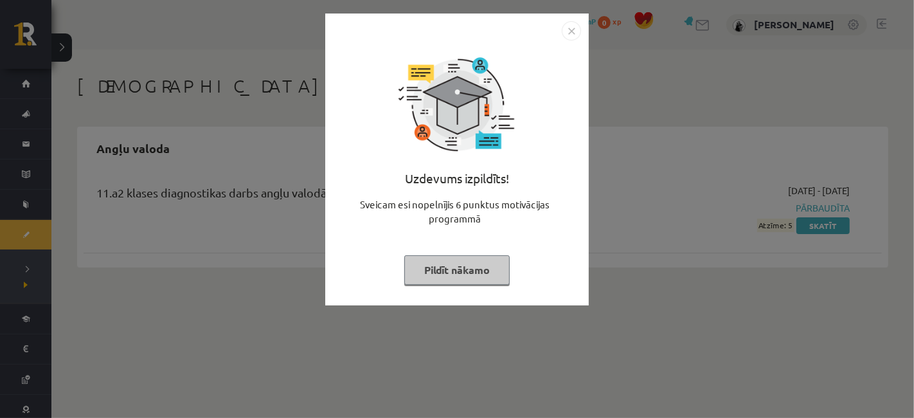
click at [481, 268] on button "Pildīt nākamo" at bounding box center [456, 270] width 105 height 30
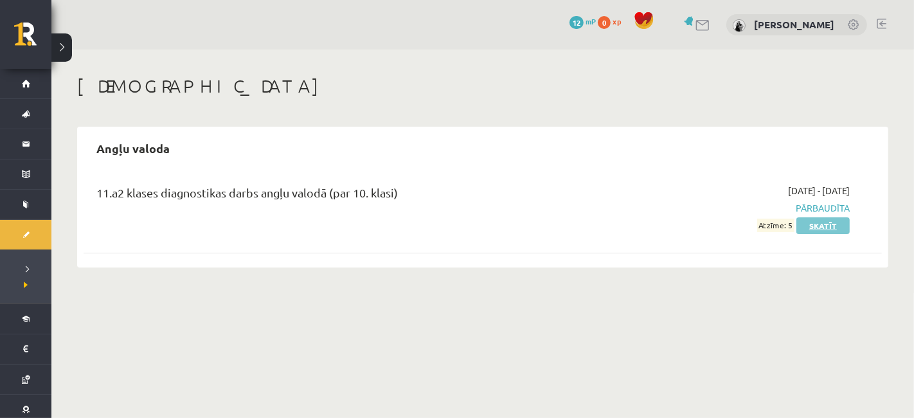
click at [815, 230] on link "Skatīt" at bounding box center [822, 225] width 53 height 17
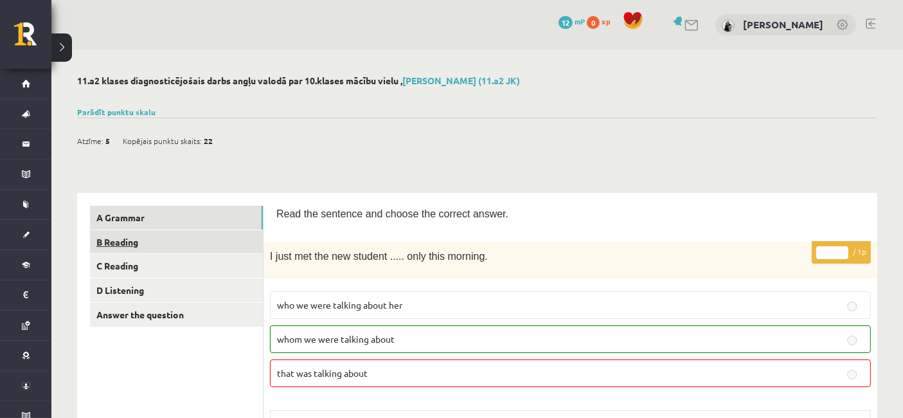
click at [242, 251] on link "B Reading" at bounding box center [176, 242] width 173 height 24
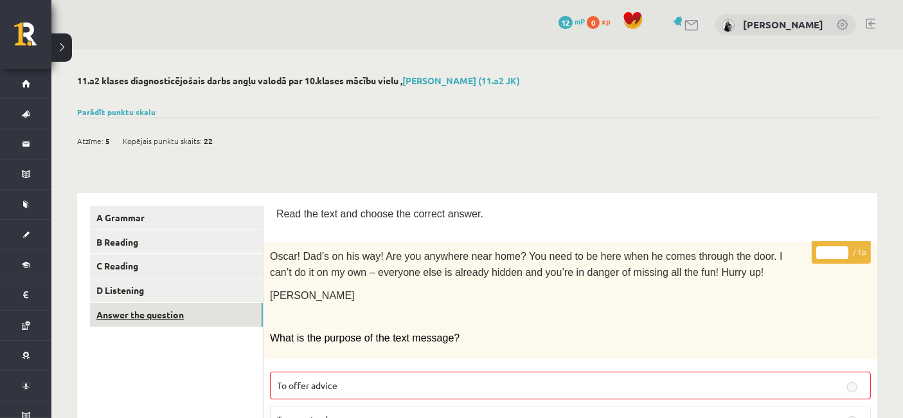
click at [218, 314] on link "Answer the question" at bounding box center [176, 315] width 173 height 24
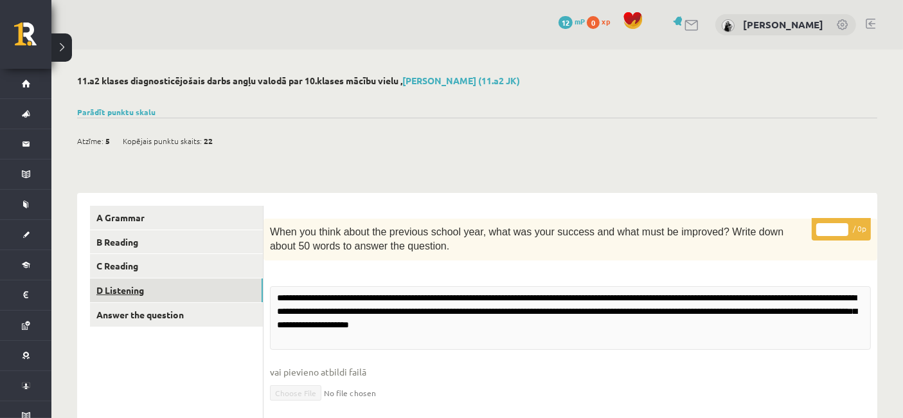
click at [213, 291] on link "D Listening" at bounding box center [176, 290] width 173 height 24
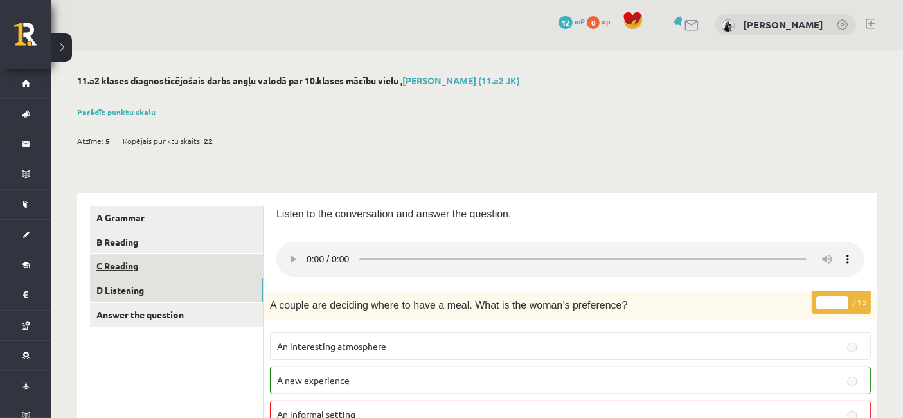
click at [204, 275] on link "C Reading" at bounding box center [176, 266] width 173 height 24
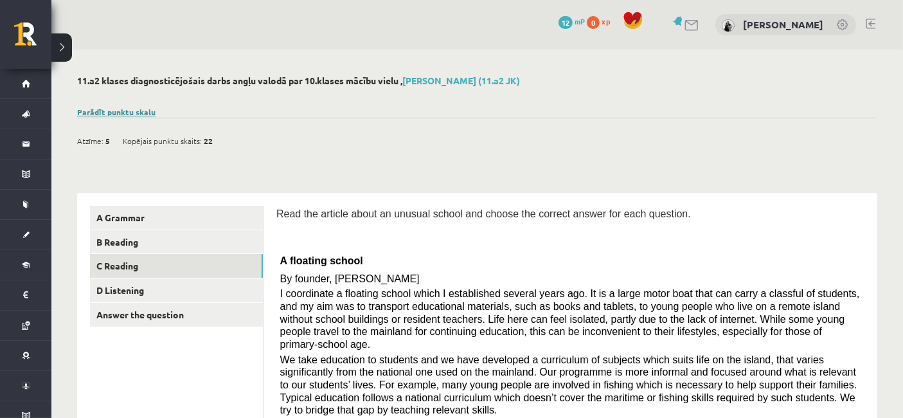
click at [130, 110] on link "Parādīt punktu skalu" at bounding box center [116, 112] width 78 height 10
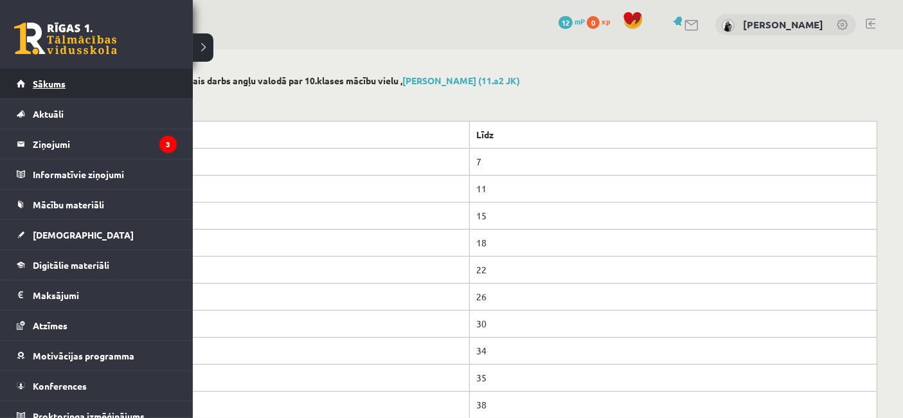
click at [23, 80] on link "Sākums" at bounding box center [97, 84] width 160 height 30
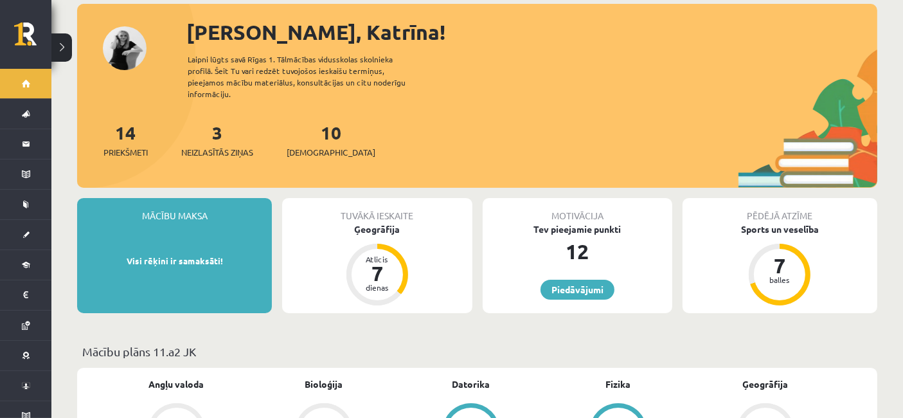
scroll to position [143, 0]
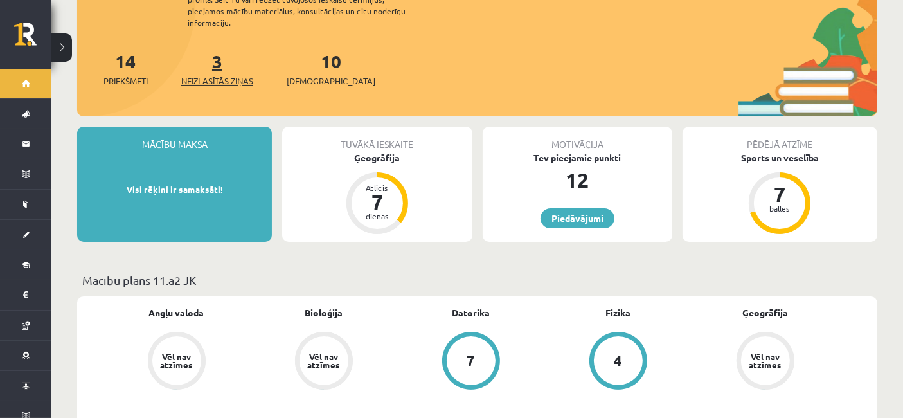
click at [215, 75] on span "Neizlasītās ziņas" at bounding box center [217, 81] width 72 height 13
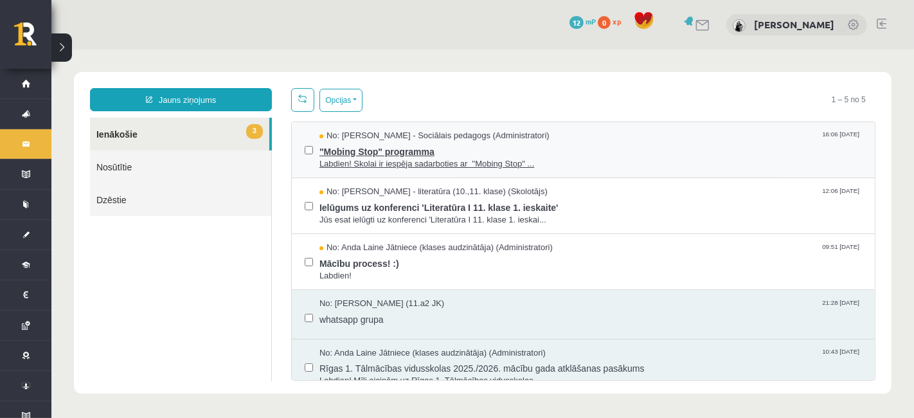
click at [549, 136] on span "No: Dagnija Gaubšteina - Sociālais pedagogs (Administratori)" at bounding box center [434, 135] width 230 height 12
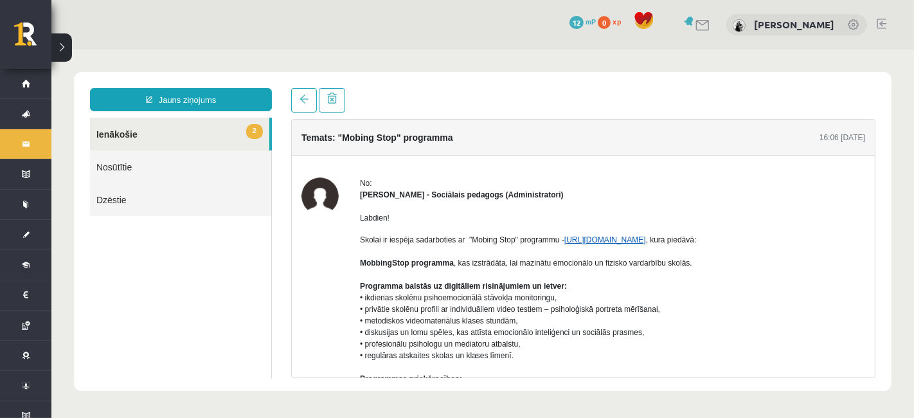
click at [616, 239] on link "https://mobbingstop.org/" at bounding box center [605, 239] width 82 height 9
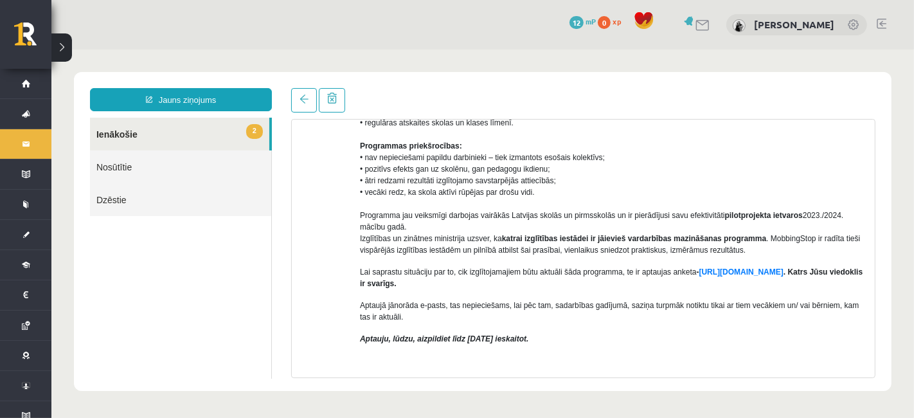
scroll to position [285, 0]
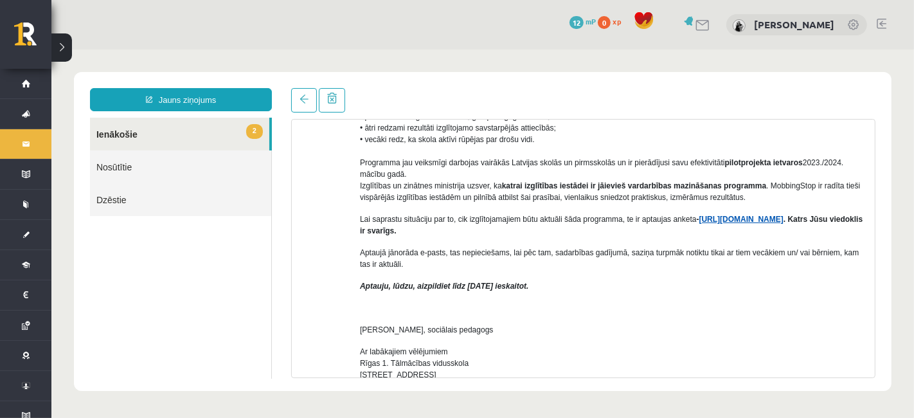
click at [720, 218] on link "https://forms.gle/7MhE2q1y46F54uuf6" at bounding box center [741, 218] width 84 height 9
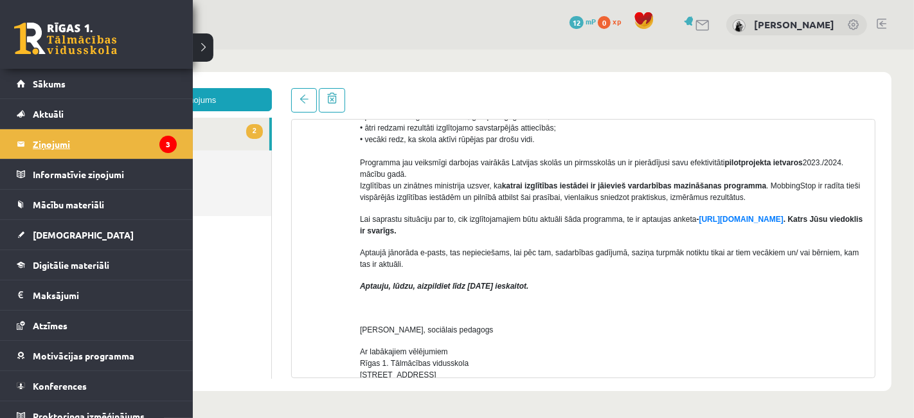
click at [87, 138] on legend "Ziņojumi 3" at bounding box center [105, 144] width 144 height 30
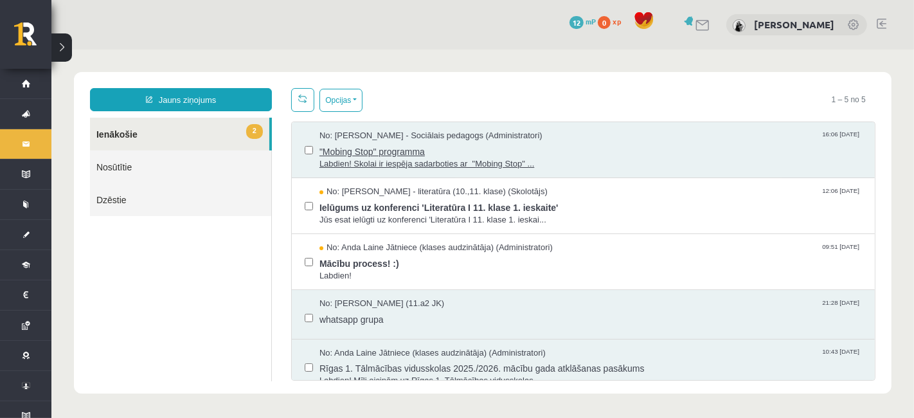
scroll to position [0, 0]
click at [627, 155] on span ""Mobing Stop" programma" at bounding box center [590, 149] width 542 height 16
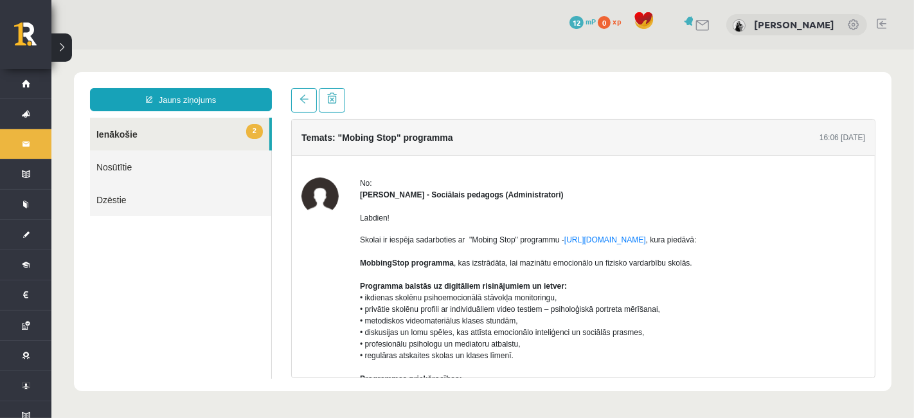
click at [210, 127] on link "2 Ienākošie" at bounding box center [178, 133] width 179 height 33
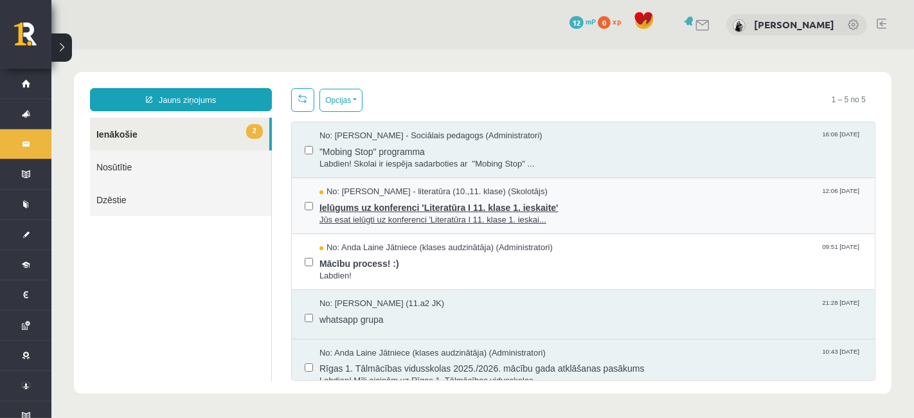
click at [618, 203] on span "Ielūgums uz konferenci 'Literatūra I 11. klase 1. ieskaite'" at bounding box center [590, 205] width 542 height 16
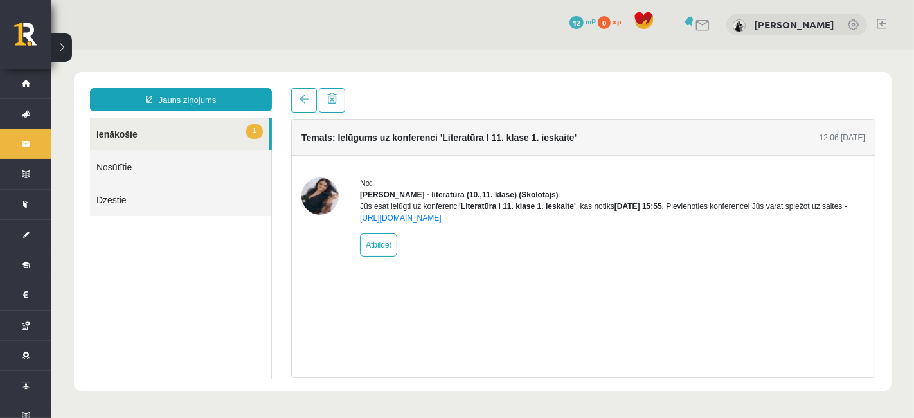
click at [193, 141] on link "1 Ienākošie" at bounding box center [178, 133] width 179 height 33
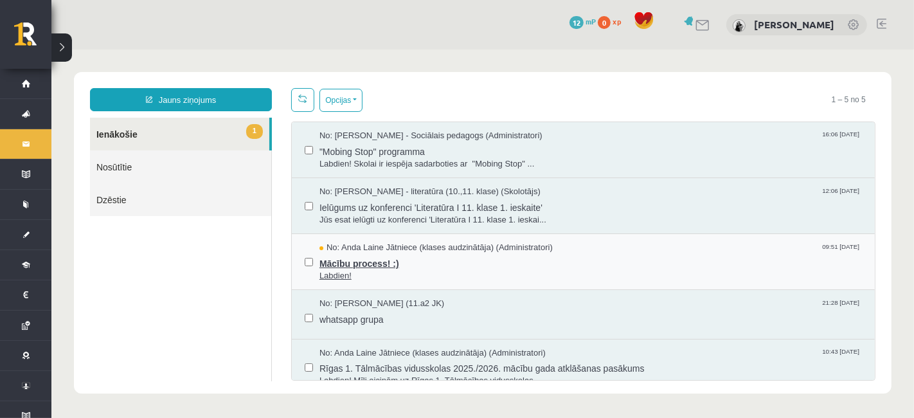
click at [456, 274] on span "Labdien!" at bounding box center [590, 275] width 542 height 12
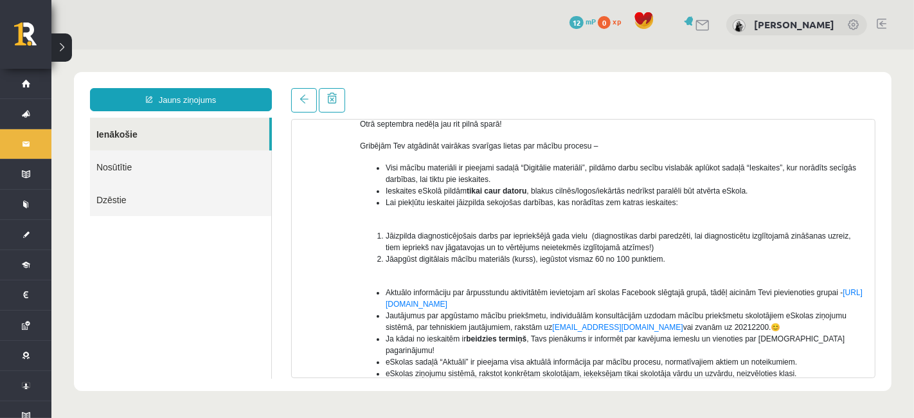
scroll to position [106, 0]
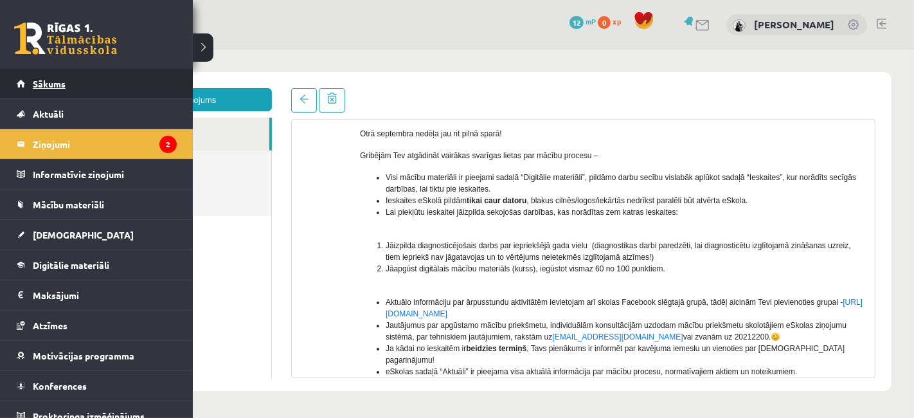
click at [27, 85] on link "Sākums" at bounding box center [97, 84] width 160 height 30
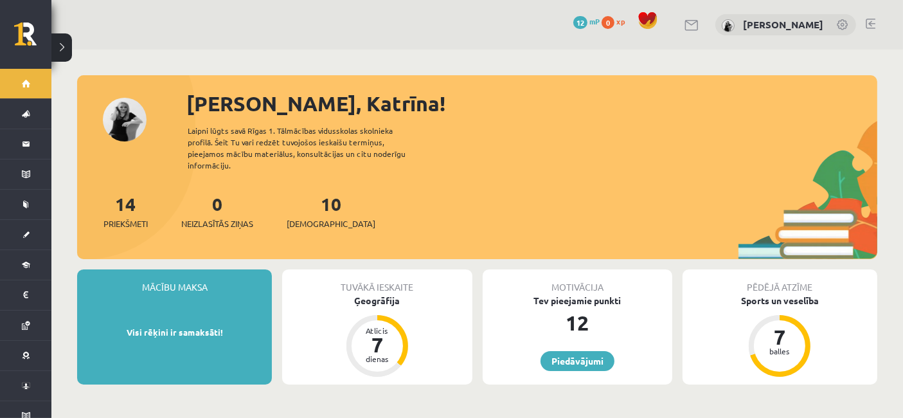
click at [389, 278] on div "Tuvākā ieskaite" at bounding box center [377, 281] width 190 height 24
click at [387, 294] on div "Ģeogrāfija" at bounding box center [377, 300] width 190 height 13
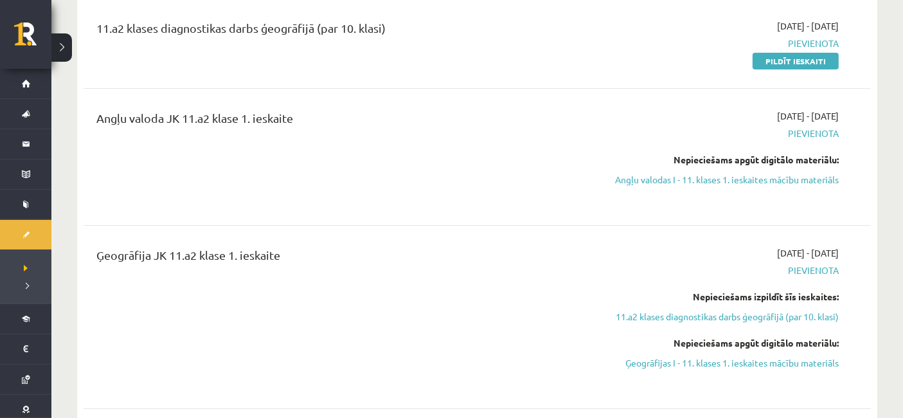
scroll to position [143, 0]
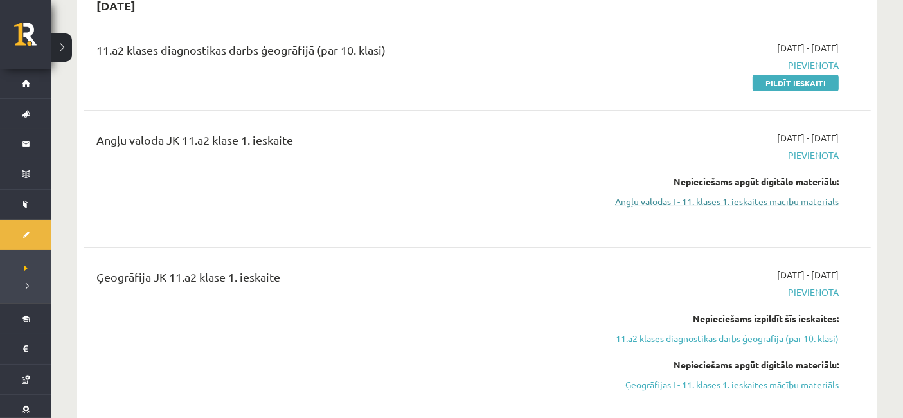
click at [801, 206] on link "Angļu valodas I - 11. klases 1. ieskaites mācību materiāls" at bounding box center [721, 201] width 235 height 13
click at [703, 202] on link "Angļu valodas I - 11. klases 1. ieskaites mācību materiāls" at bounding box center [721, 201] width 235 height 13
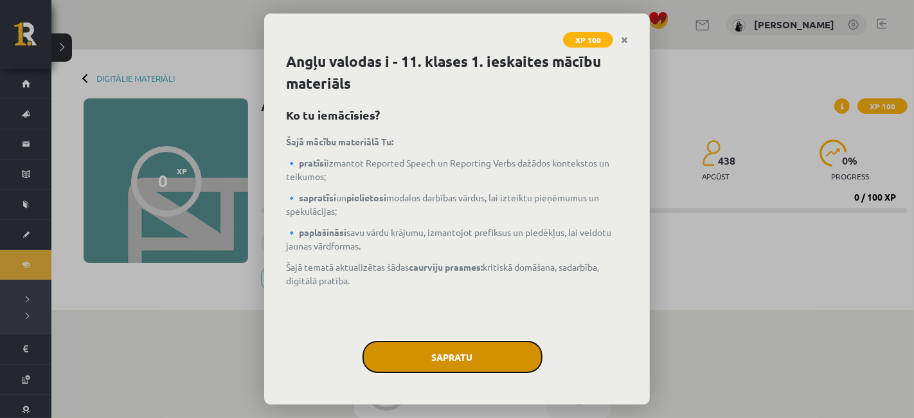
click at [485, 347] on button "Sapratu" at bounding box center [452, 357] width 180 height 32
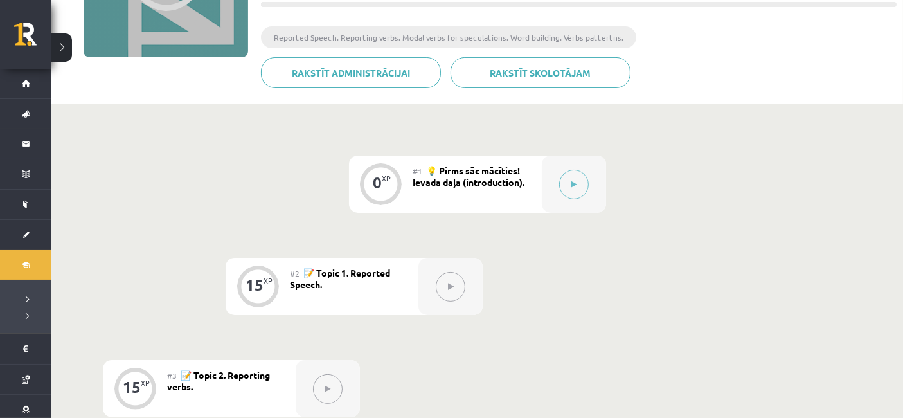
scroll to position [214, 0]
